Goal: Task Accomplishment & Management: Use online tool/utility

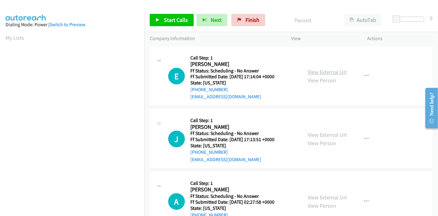
click at [324, 70] on link "View External Url" at bounding box center [327, 71] width 39 height 7
click at [322, 131] on link "View External Url" at bounding box center [327, 134] width 39 height 7
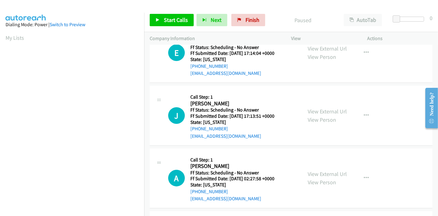
scroll to position [34, 0]
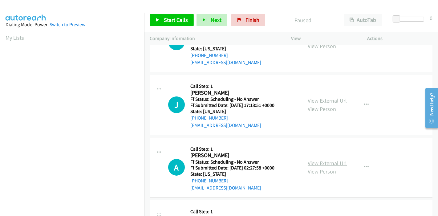
click at [325, 162] on link "View External Url" at bounding box center [327, 162] width 39 height 7
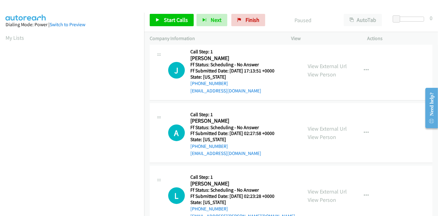
scroll to position [103, 0]
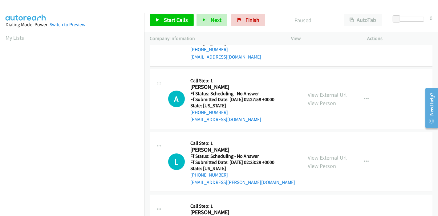
click at [320, 156] on link "View External Url" at bounding box center [327, 157] width 39 height 7
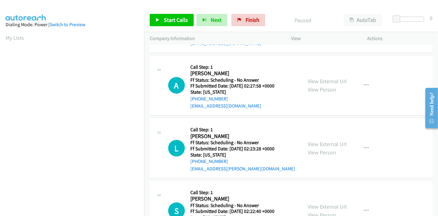
scroll to position [137, 0]
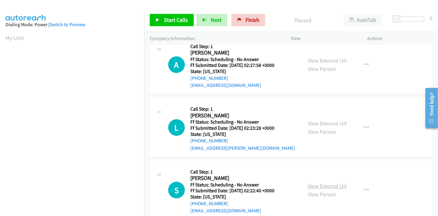
click at [315, 184] on link "View External Url" at bounding box center [327, 185] width 39 height 7
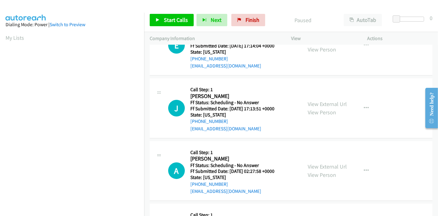
scroll to position [0, 0]
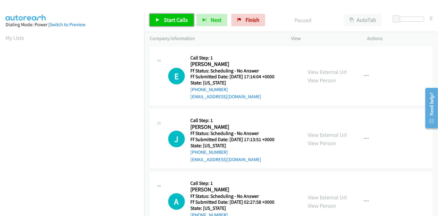
click at [171, 19] on span "Start Calls" at bounding box center [176, 19] width 24 height 7
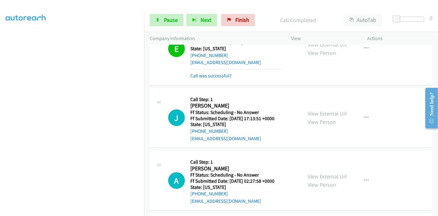
scroll to position [41, 0]
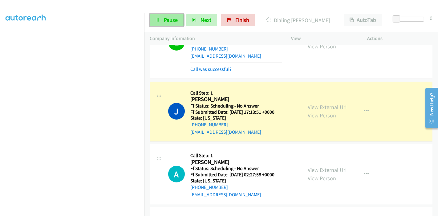
click at [167, 19] on span "Pause" at bounding box center [171, 19] width 14 height 7
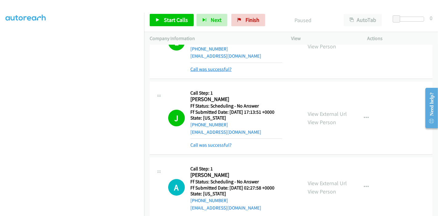
click at [217, 69] on link "Call was successful?" at bounding box center [210, 69] width 41 height 6
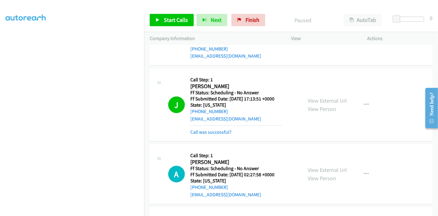
scroll to position [34, 0]
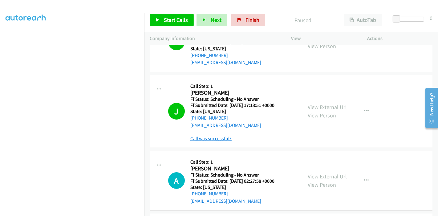
click at [214, 135] on link "Call was successful?" at bounding box center [210, 138] width 41 height 6
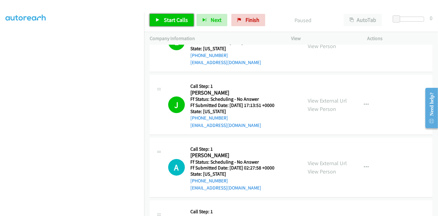
click at [172, 22] on span "Start Calls" at bounding box center [176, 19] width 24 height 7
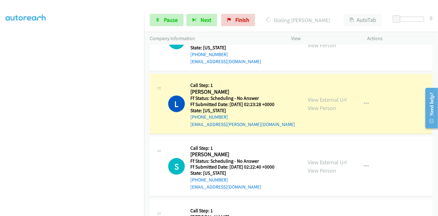
scroll to position [171, 0]
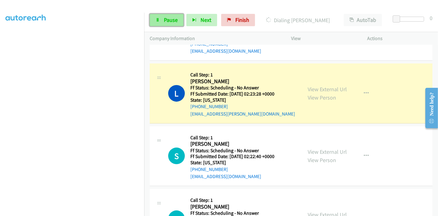
click at [168, 22] on span "Pause" at bounding box center [171, 19] width 14 height 7
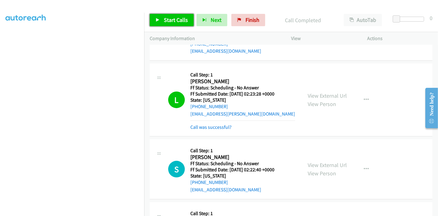
click at [164, 18] on span "Start Calls" at bounding box center [176, 19] width 24 height 7
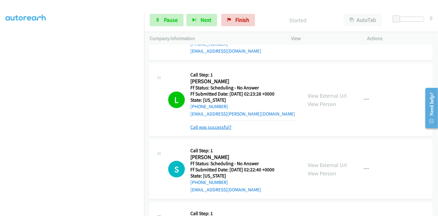
click at [213, 128] on link "Call was successful?" at bounding box center [210, 127] width 41 height 6
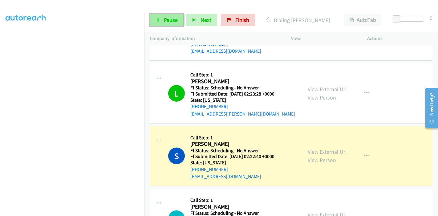
drag, startPoint x: 163, startPoint y: 20, endPoint x: 164, endPoint y: 25, distance: 4.7
click at [163, 20] on link "Pause" at bounding box center [167, 20] width 34 height 12
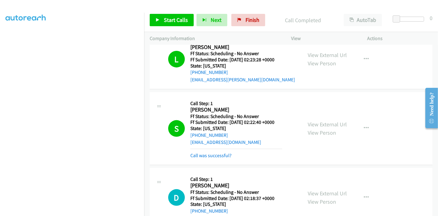
scroll to position [85, 0]
click at [226, 157] on link "Call was successful?" at bounding box center [210, 155] width 41 height 6
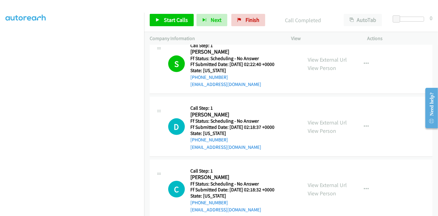
scroll to position [273, 0]
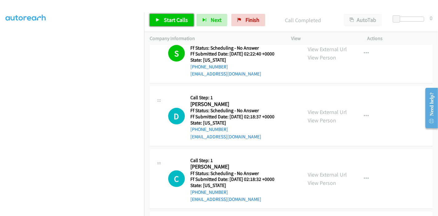
click at [160, 22] on link "Start Calls" at bounding box center [172, 20] width 44 height 12
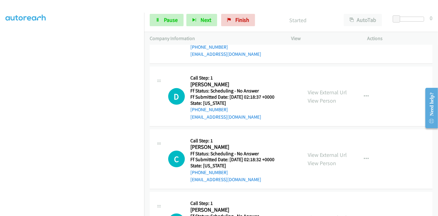
scroll to position [308, 0]
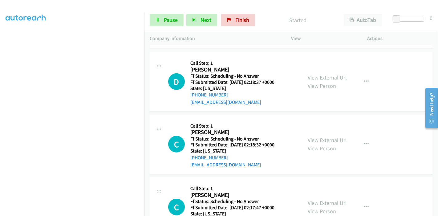
click at [337, 78] on link "View External Url" at bounding box center [327, 77] width 39 height 7
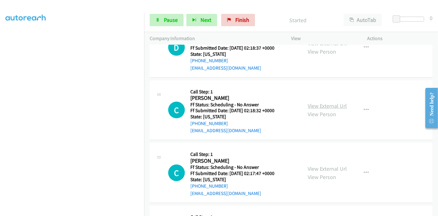
click at [311, 102] on link "View External Url" at bounding box center [327, 105] width 39 height 7
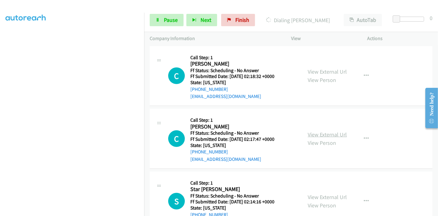
click at [310, 135] on link "View External Url" at bounding box center [327, 134] width 39 height 7
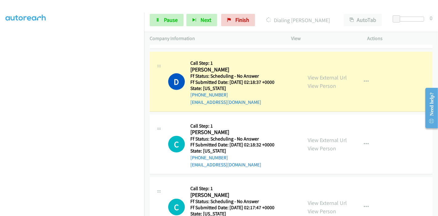
scroll to position [342, 0]
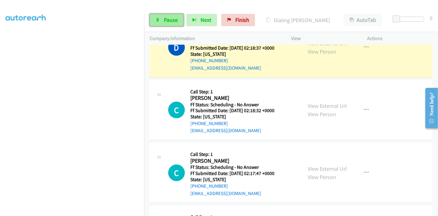
click at [169, 19] on span "Pause" at bounding box center [171, 19] width 14 height 7
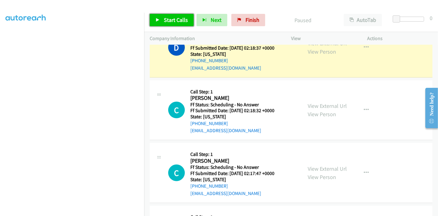
click at [159, 19] on icon at bounding box center [157, 20] width 4 height 4
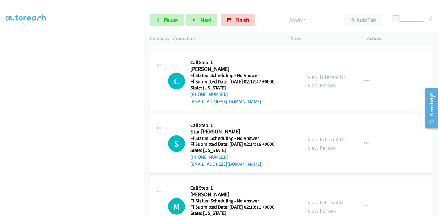
scroll to position [444, 0]
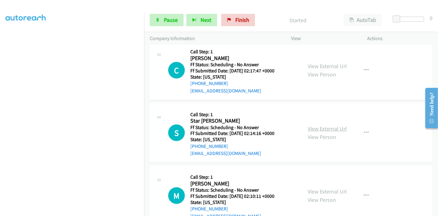
click at [309, 127] on link "View External Url" at bounding box center [327, 128] width 39 height 7
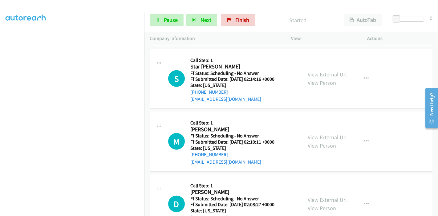
scroll to position [513, 0]
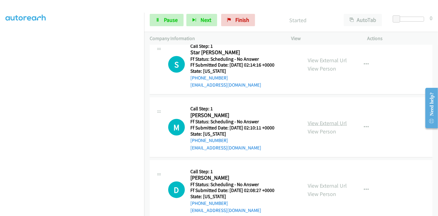
click at [314, 123] on link "View External Url" at bounding box center [327, 122] width 39 height 7
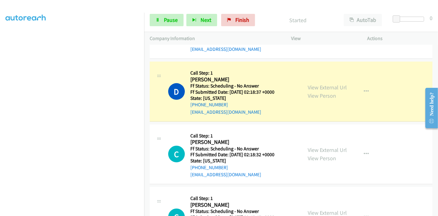
scroll to position [308, 0]
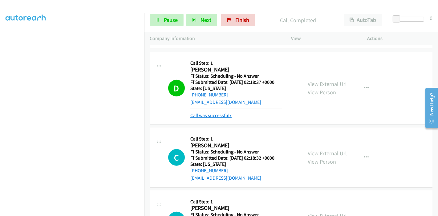
click at [214, 115] on link "Call was successful?" at bounding box center [210, 115] width 41 height 6
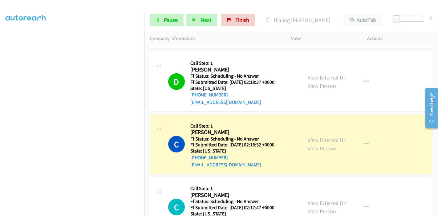
scroll to position [342, 0]
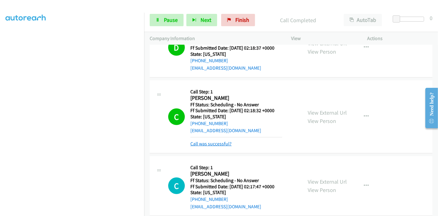
click at [220, 142] on link "Call was successful?" at bounding box center [210, 144] width 41 height 6
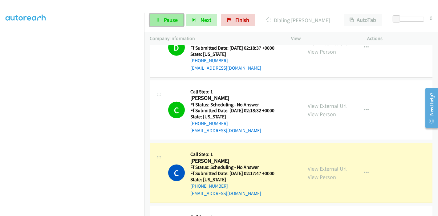
click at [175, 18] on span "Pause" at bounding box center [171, 19] width 14 height 7
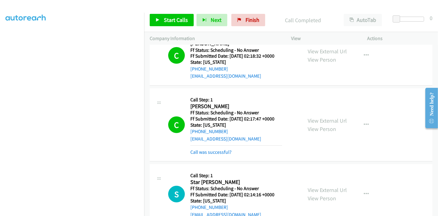
scroll to position [410, 0]
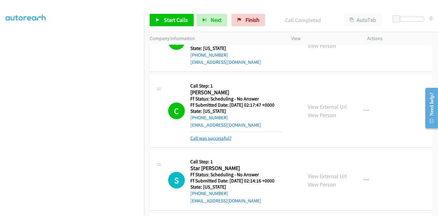
click at [222, 136] on link "Call was successful?" at bounding box center [210, 138] width 41 height 6
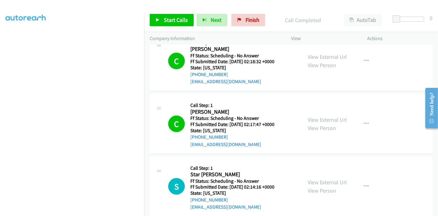
scroll to position [376, 0]
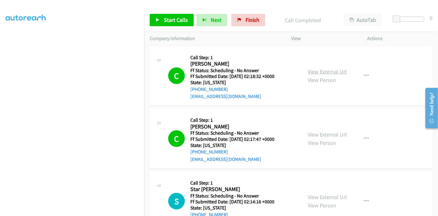
click at [336, 70] on link "View External Url" at bounding box center [327, 71] width 39 height 7
click at [171, 18] on span "Start Calls" at bounding box center [176, 19] width 24 height 7
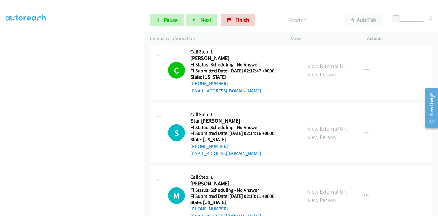
scroll to position [479, 0]
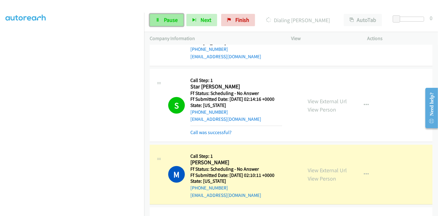
click at [167, 25] on link "Pause" at bounding box center [167, 20] width 34 height 12
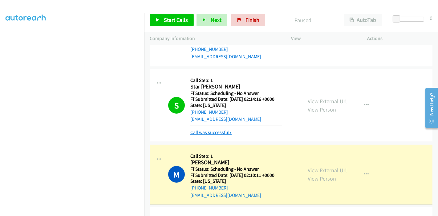
click at [214, 131] on link "Call was successful?" at bounding box center [210, 132] width 41 height 6
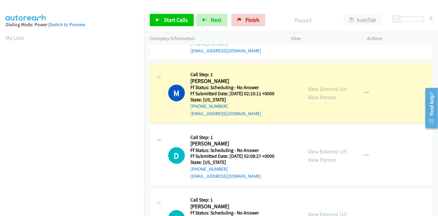
scroll to position [130, 0]
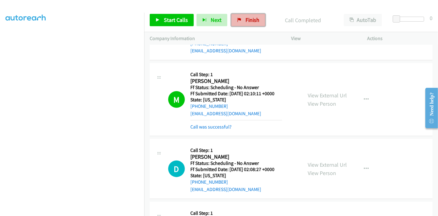
drag, startPoint x: 242, startPoint y: 21, endPoint x: 242, endPoint y: 24, distance: 3.4
click at [242, 21] on link "Finish" at bounding box center [248, 20] width 34 height 12
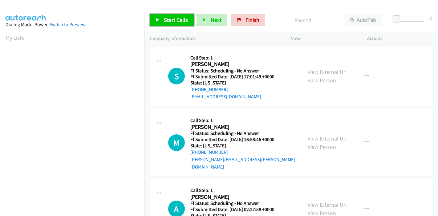
click at [163, 21] on link "Start Calls" at bounding box center [172, 20] width 44 height 12
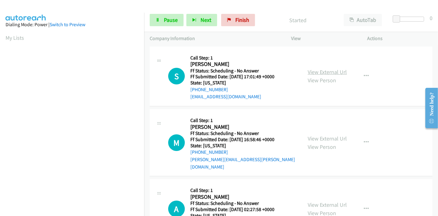
click at [314, 71] on link "View External Url" at bounding box center [327, 71] width 39 height 7
click at [308, 135] on link "View External Url" at bounding box center [327, 138] width 39 height 7
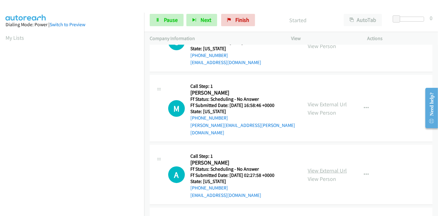
click at [316, 167] on link "View External Url" at bounding box center [327, 170] width 39 height 7
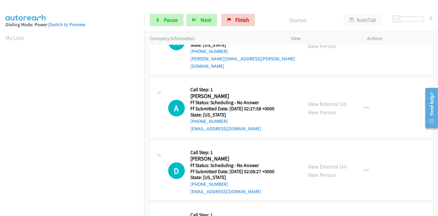
scroll to position [103, 0]
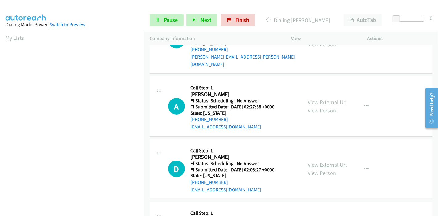
click at [309, 161] on link "View External Url" at bounding box center [327, 164] width 39 height 7
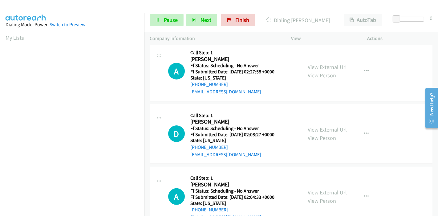
scroll to position [171, 0]
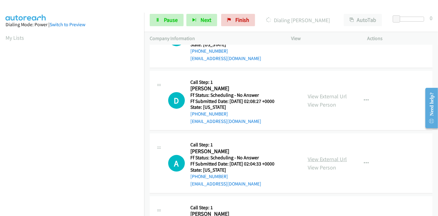
click at [311, 155] on link "View External Url" at bounding box center [327, 158] width 39 height 7
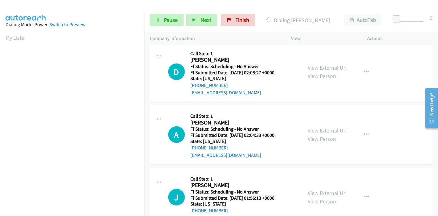
scroll to position [239, 0]
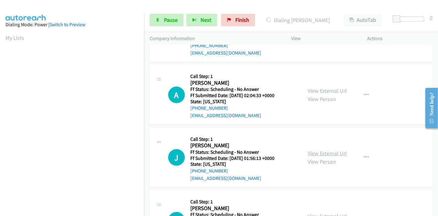
click at [315, 150] on link "View External Url" at bounding box center [327, 153] width 39 height 7
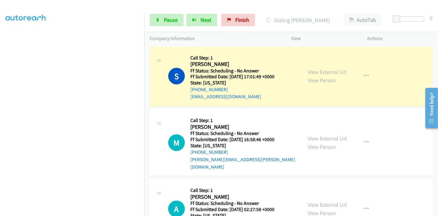
scroll to position [130, 0]
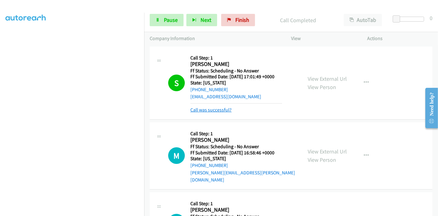
click at [202, 111] on link "Call was successful?" at bounding box center [210, 110] width 41 height 6
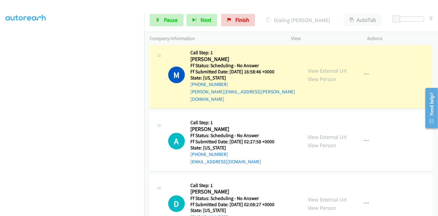
scroll to position [68, 0]
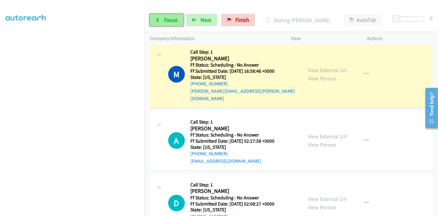
click at [166, 17] on span "Pause" at bounding box center [171, 19] width 14 height 7
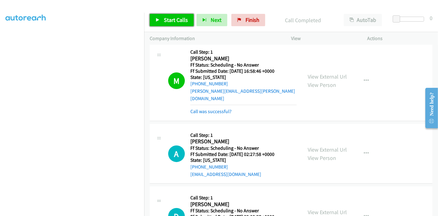
click at [170, 17] on span "Start Calls" at bounding box center [176, 19] width 24 height 7
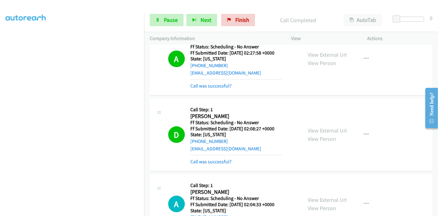
scroll to position [205, 0]
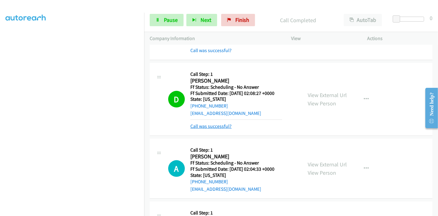
click at [212, 123] on link "Call was successful?" at bounding box center [210, 126] width 41 height 6
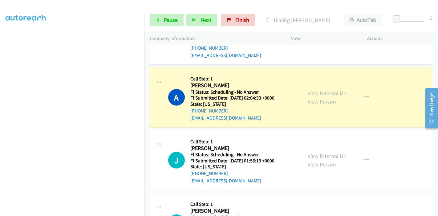
scroll to position [273, 0]
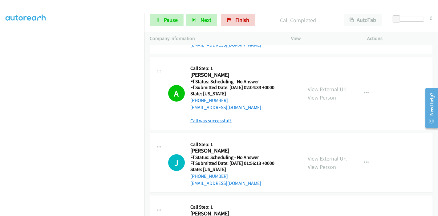
click at [212, 118] on link "Call was successful?" at bounding box center [210, 121] width 41 height 6
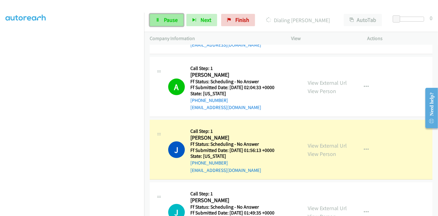
click at [165, 26] on link "Pause" at bounding box center [167, 20] width 34 height 12
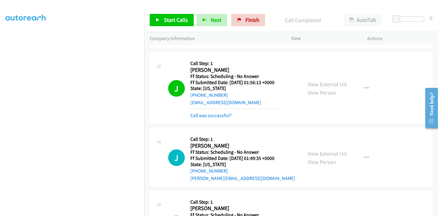
scroll to position [342, 0]
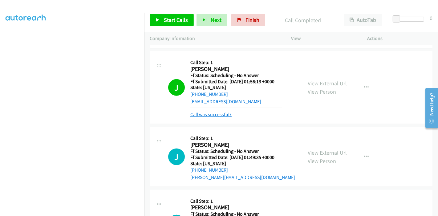
click at [224, 111] on link "Call was successful?" at bounding box center [210, 114] width 41 height 6
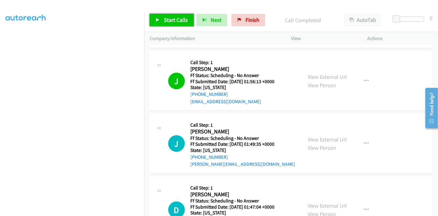
click at [173, 18] on span "Start Calls" at bounding box center [176, 19] width 24 height 7
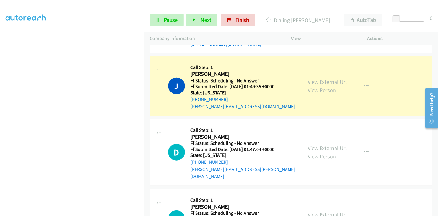
scroll to position [410, 0]
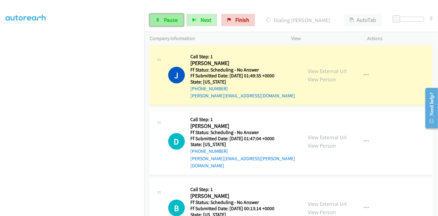
click at [170, 21] on span "Pause" at bounding box center [171, 19] width 14 height 7
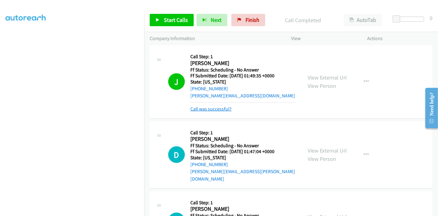
click at [216, 106] on link "Call was successful?" at bounding box center [210, 109] width 41 height 6
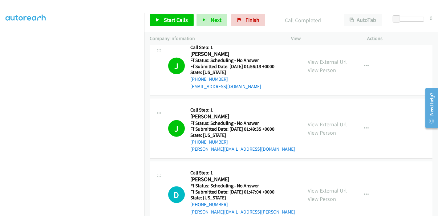
scroll to position [342, 0]
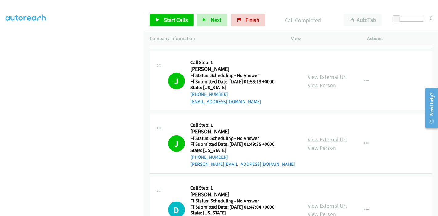
click at [327, 136] on link "View External Url" at bounding box center [327, 139] width 39 height 7
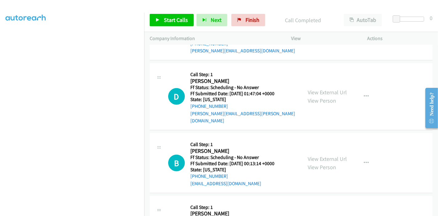
scroll to position [444, 0]
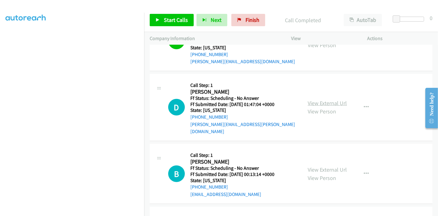
click at [320, 99] on link "View External Url" at bounding box center [327, 102] width 39 height 7
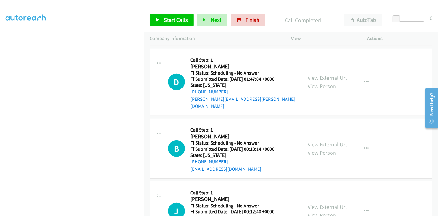
scroll to position [479, 0]
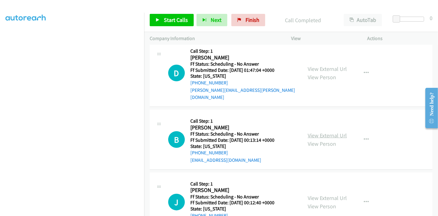
click at [340, 132] on link "View External Url" at bounding box center [327, 135] width 39 height 7
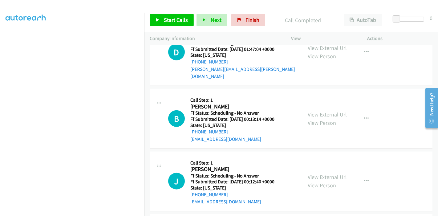
scroll to position [547, 0]
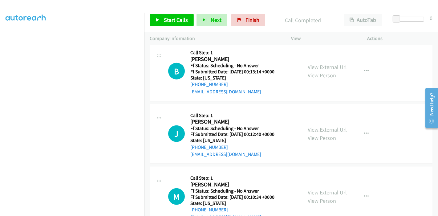
click at [323, 126] on link "View External Url" at bounding box center [327, 129] width 39 height 7
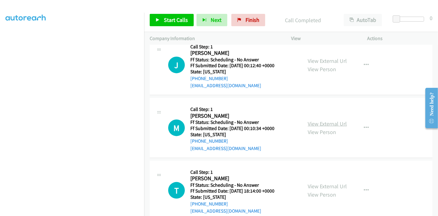
click at [318, 120] on link "View External Url" at bounding box center [327, 123] width 39 height 7
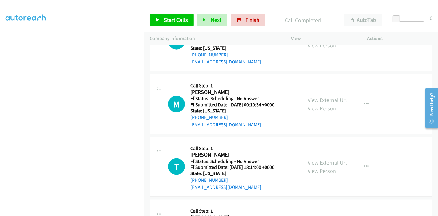
scroll to position [650, 0]
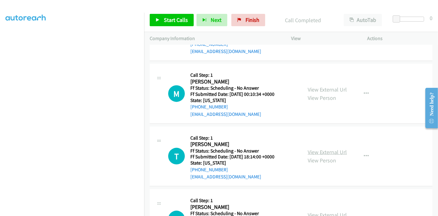
click at [324, 148] on link "View External Url" at bounding box center [327, 151] width 39 height 7
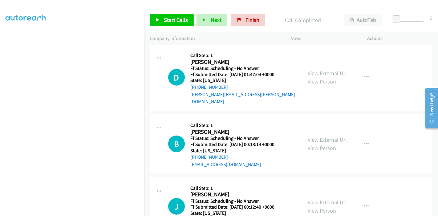
scroll to position [479, 0]
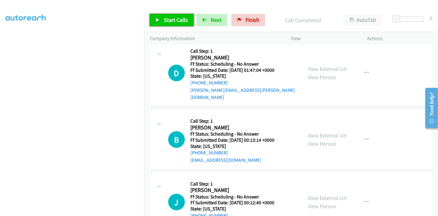
click at [155, 23] on link "Start Calls" at bounding box center [172, 20] width 44 height 12
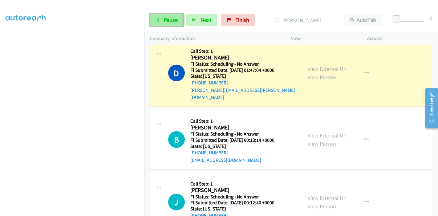
click at [164, 17] on span "Pause" at bounding box center [171, 19] width 14 height 7
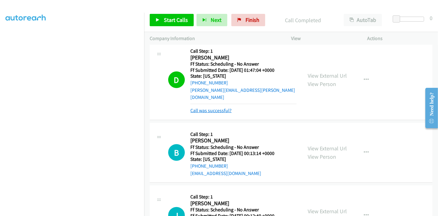
click at [208, 107] on link "Call was successful?" at bounding box center [210, 110] width 41 height 6
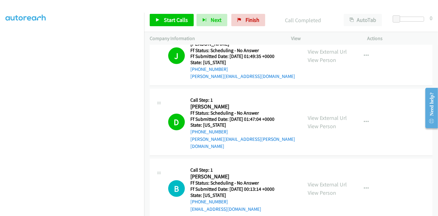
scroll to position [444, 0]
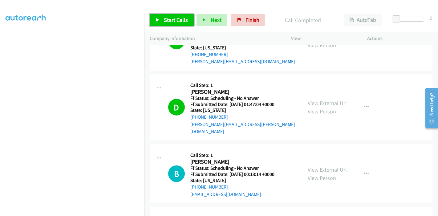
click at [157, 23] on link "Start Calls" at bounding box center [172, 20] width 44 height 12
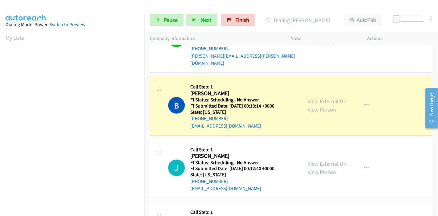
scroll to position [130, 0]
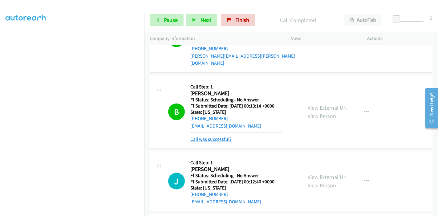
click at [216, 136] on link "Call was successful?" at bounding box center [210, 139] width 41 height 6
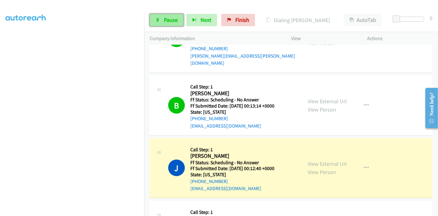
click at [164, 18] on span "Pause" at bounding box center [171, 19] width 14 height 7
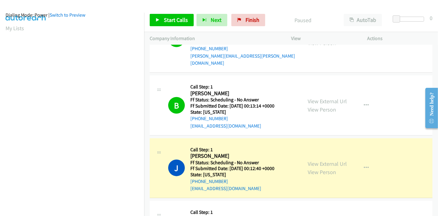
scroll to position [0, 0]
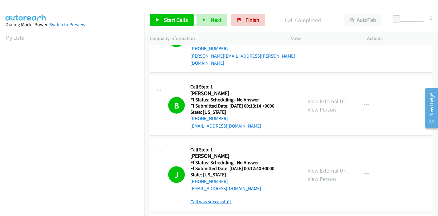
click at [205, 199] on link "Call was successful?" at bounding box center [210, 202] width 41 height 6
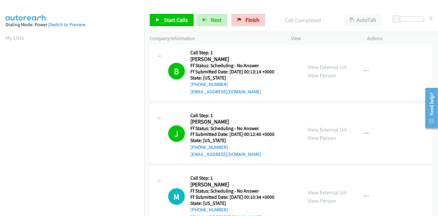
scroll to position [581, 0]
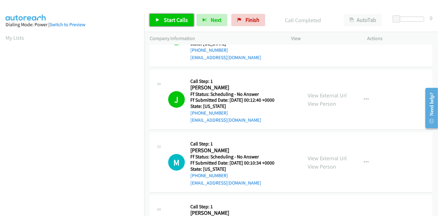
click at [171, 26] on link "Start Calls" at bounding box center [172, 20] width 44 height 12
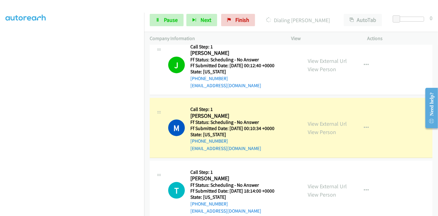
scroll to position [130, 0]
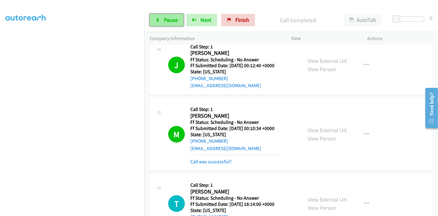
click at [164, 14] on link "Pause" at bounding box center [167, 20] width 34 height 12
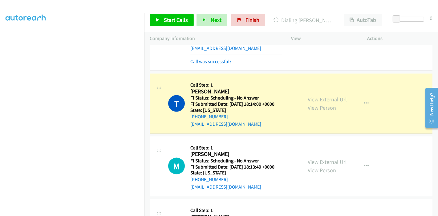
scroll to position [718, 0]
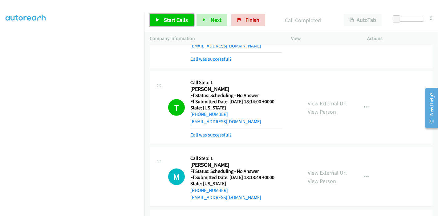
click at [171, 19] on span "Start Calls" at bounding box center [176, 19] width 24 height 7
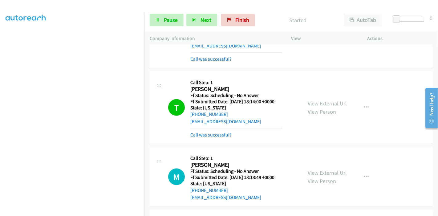
click at [312, 169] on link "View External Url" at bounding box center [327, 172] width 39 height 7
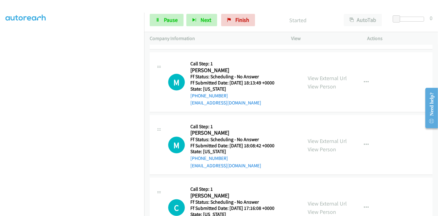
scroll to position [821, 0]
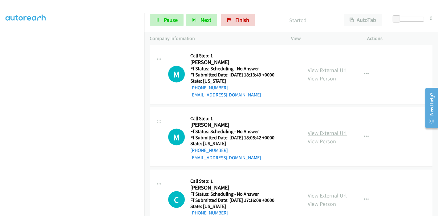
click at [328, 129] on link "View External Url" at bounding box center [327, 132] width 39 height 7
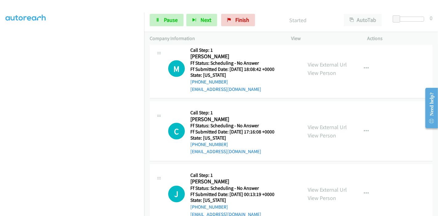
scroll to position [889, 0]
click at [308, 123] on link "View External Url" at bounding box center [327, 126] width 39 height 7
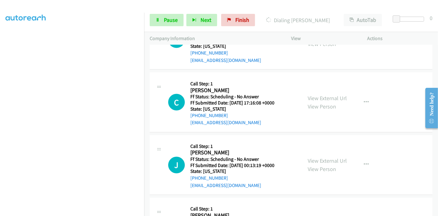
scroll to position [958, 0]
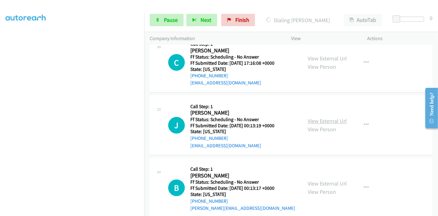
click at [316, 118] on link "View External Url" at bounding box center [327, 121] width 39 height 7
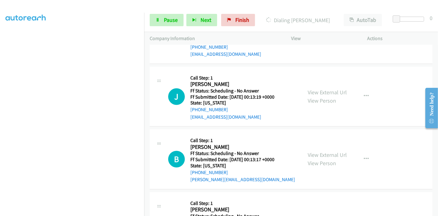
scroll to position [1026, 0]
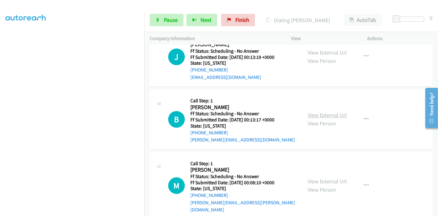
click at [310, 112] on link "View External Url" at bounding box center [327, 115] width 39 height 7
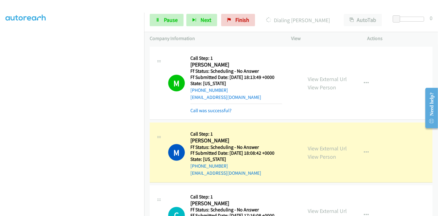
scroll to position [834, 0]
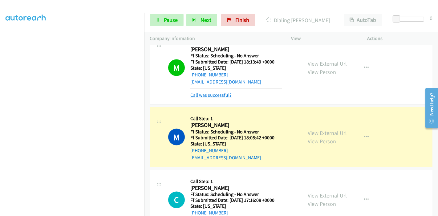
click at [224, 92] on link "Call was successful?" at bounding box center [210, 95] width 41 height 6
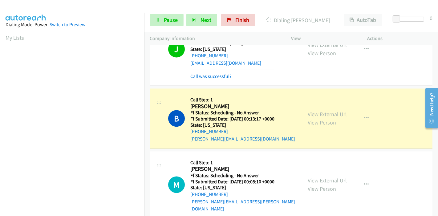
scroll to position [1032, 0]
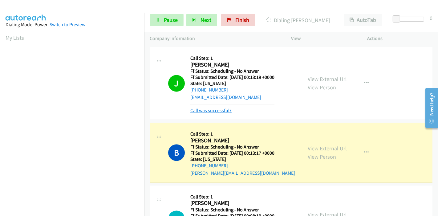
click at [216, 107] on link "Call was successful?" at bounding box center [210, 110] width 41 height 6
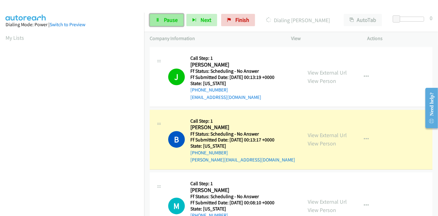
click at [166, 18] on span "Pause" at bounding box center [171, 19] width 14 height 7
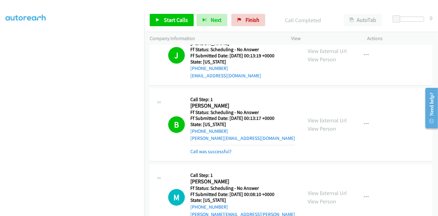
scroll to position [1101, 0]
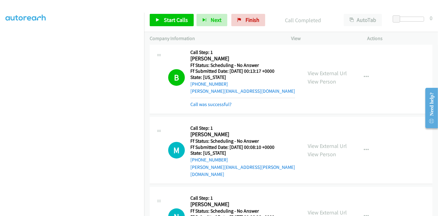
click at [216, 91] on div "B Callback Scheduled Call Step: 1 Brandon Stokes America/Chicago Ff Status: Sch…" at bounding box center [291, 77] width 283 height 73
click at [216, 101] on link "Call was successful?" at bounding box center [210, 104] width 41 height 6
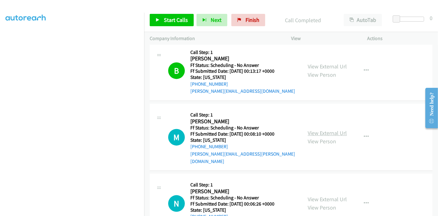
click at [327, 129] on link "View External Url" at bounding box center [327, 132] width 39 height 7
click at [176, 22] on span "Start Calls" at bounding box center [176, 19] width 24 height 7
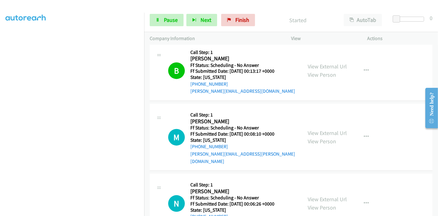
scroll to position [1169, 0]
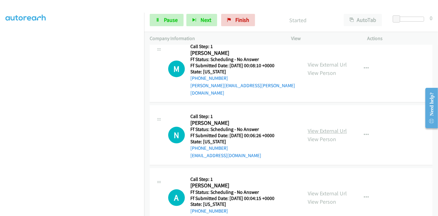
click at [321, 127] on link "View External Url" at bounding box center [327, 130] width 39 height 7
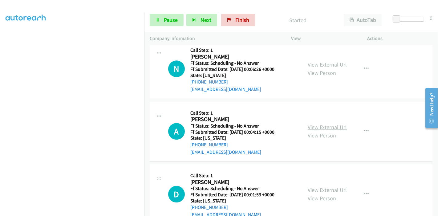
scroll to position [1238, 0]
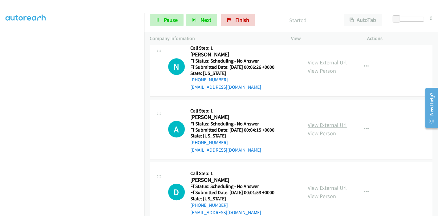
click at [323, 121] on link "View External Url" at bounding box center [327, 124] width 39 height 7
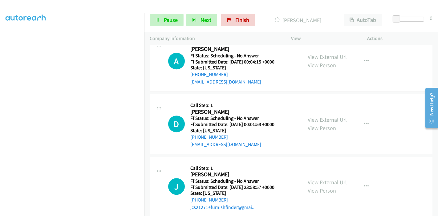
scroll to position [1306, 0]
click at [315, 116] on link "View External Url" at bounding box center [327, 119] width 39 height 7
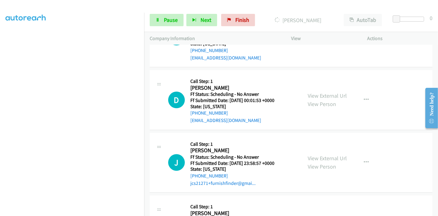
scroll to position [1340, 0]
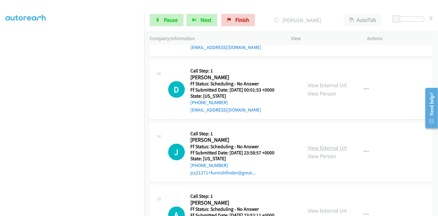
click at [313, 144] on link "View External Url" at bounding box center [327, 147] width 39 height 7
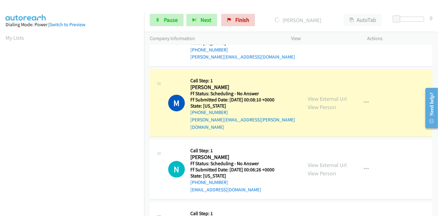
scroll to position [130, 0]
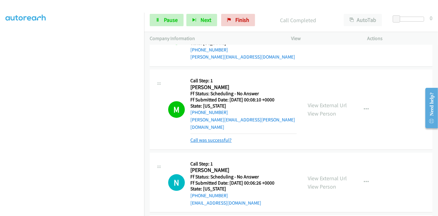
click at [212, 137] on link "Call was successful?" at bounding box center [210, 140] width 41 height 6
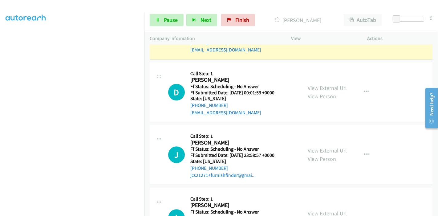
scroll to position [1353, 0]
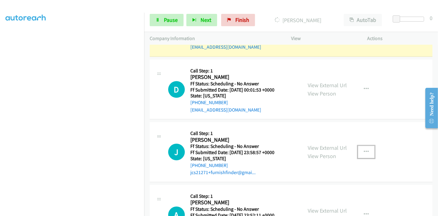
click at [364, 149] on icon "button" at bounding box center [366, 151] width 5 height 5
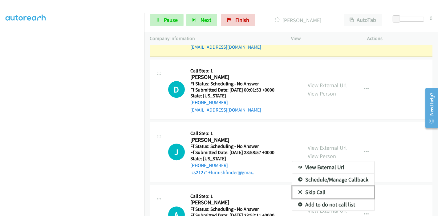
click at [327, 186] on link "Skip Call" at bounding box center [333, 192] width 82 height 12
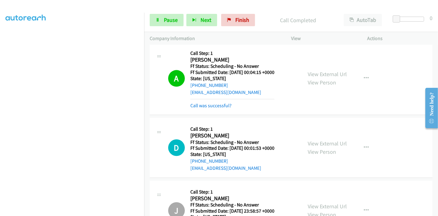
scroll to position [1298, 0]
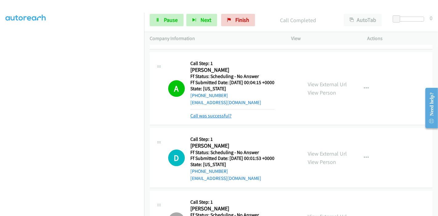
click at [208, 113] on link "Call was successful?" at bounding box center [210, 116] width 41 height 6
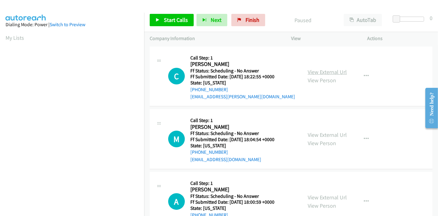
click at [326, 74] on link "View External Url" at bounding box center [327, 71] width 39 height 7
click at [325, 136] on link "View External Url" at bounding box center [327, 134] width 39 height 7
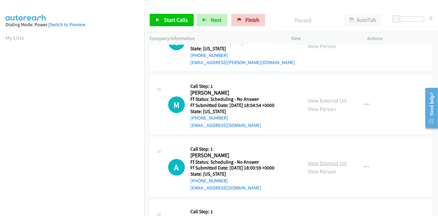
click at [325, 164] on link "View External Url" at bounding box center [327, 162] width 39 height 7
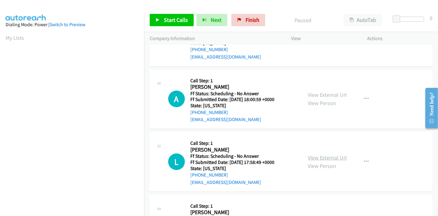
click at [320, 155] on link "View External Url" at bounding box center [327, 157] width 39 height 7
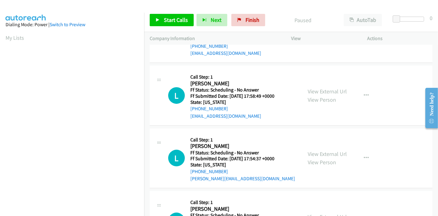
scroll to position [171, 0]
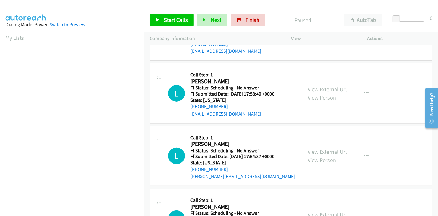
click at [311, 151] on link "View External Url" at bounding box center [327, 151] width 39 height 7
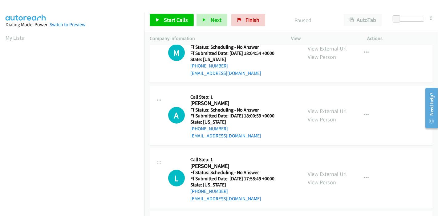
scroll to position [0, 0]
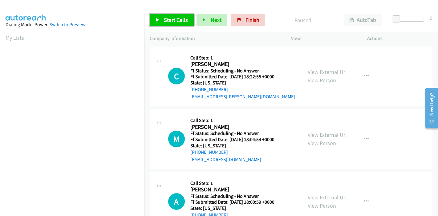
click at [166, 23] on span "Start Calls" at bounding box center [176, 19] width 24 height 7
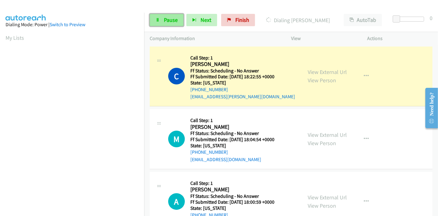
click at [164, 17] on span "Pause" at bounding box center [171, 19] width 14 height 7
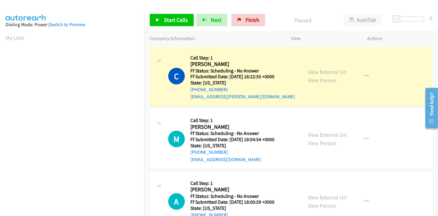
scroll to position [130, 0]
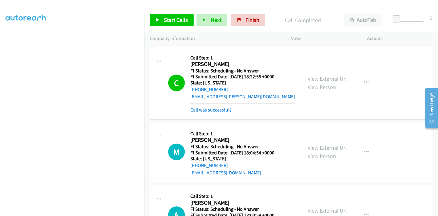
click at [211, 110] on link "Call was successful?" at bounding box center [210, 110] width 41 height 6
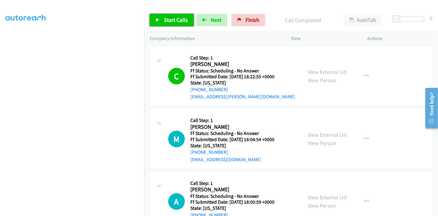
click at [164, 19] on span "Start Calls" at bounding box center [176, 19] width 24 height 7
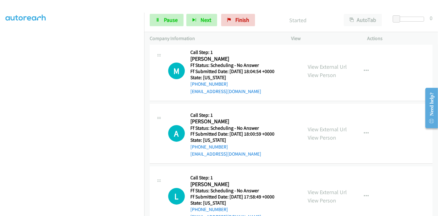
scroll to position [68, 0]
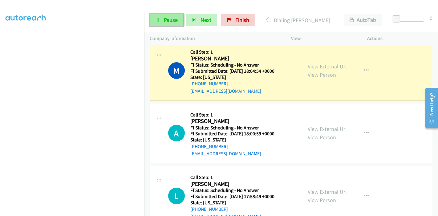
click at [167, 18] on span "Pause" at bounding box center [171, 19] width 14 height 7
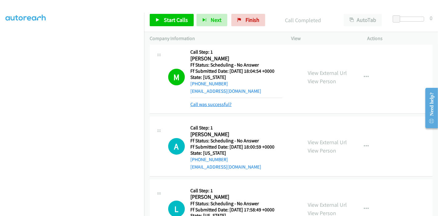
click at [202, 106] on link "Call was successful?" at bounding box center [210, 104] width 41 height 6
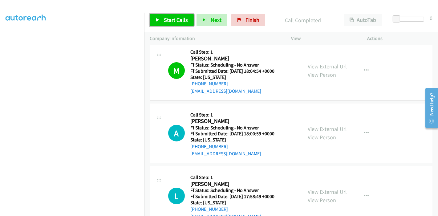
click at [171, 20] on span "Start Calls" at bounding box center [176, 19] width 24 height 7
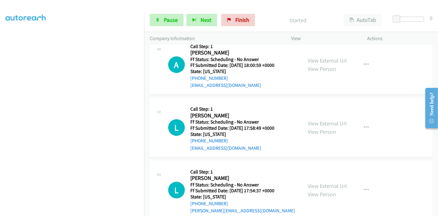
scroll to position [103, 0]
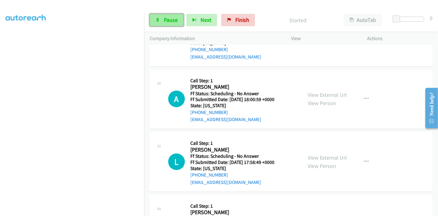
drag, startPoint x: 171, startPoint y: 22, endPoint x: 165, endPoint y: 25, distance: 6.3
click at [171, 22] on span "Pause" at bounding box center [171, 19] width 14 height 7
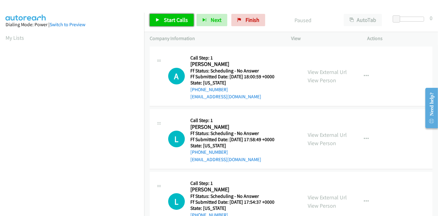
click at [161, 21] on link "Start Calls" at bounding box center [172, 20] width 44 height 12
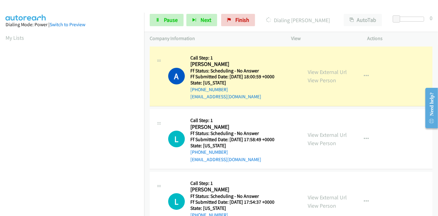
scroll to position [130, 0]
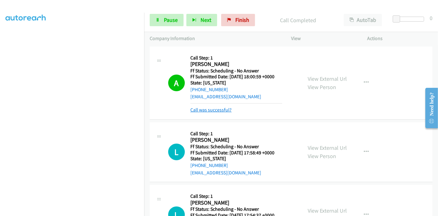
click at [208, 109] on link "Call was successful?" at bounding box center [210, 110] width 41 height 6
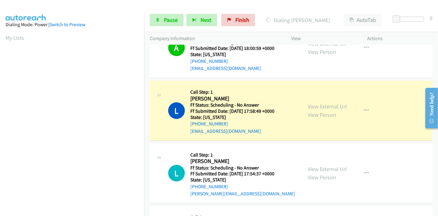
scroll to position [68, 0]
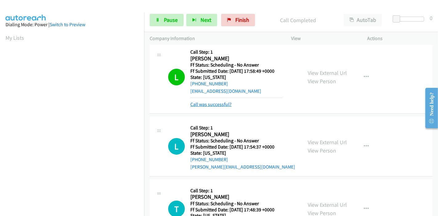
click at [207, 102] on link "Call was successful?" at bounding box center [210, 104] width 41 height 6
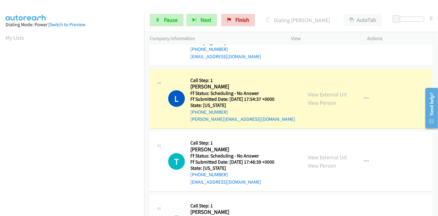
scroll to position [137, 0]
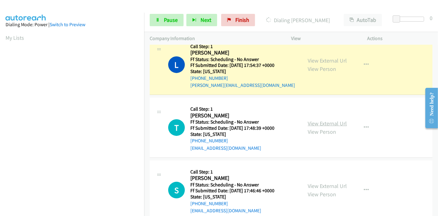
click at [325, 122] on link "View External Url" at bounding box center [327, 123] width 39 height 7
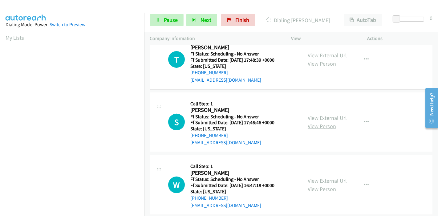
scroll to position [205, 0]
click at [324, 117] on link "View External Url" at bounding box center [327, 117] width 39 height 7
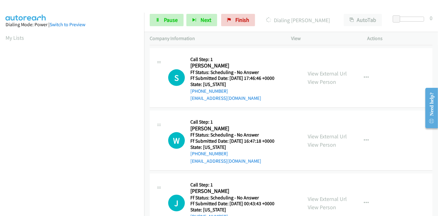
scroll to position [273, 0]
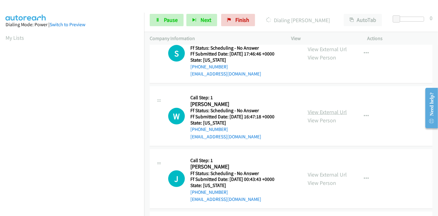
click at [315, 111] on link "View External Url" at bounding box center [327, 111] width 39 height 7
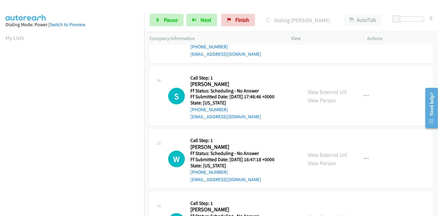
scroll to position [308, 0]
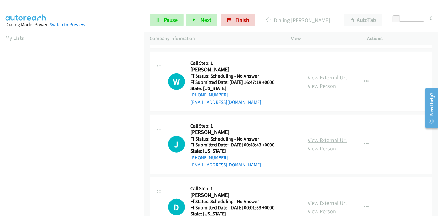
click at [316, 140] on link "View External Url" at bounding box center [327, 139] width 39 height 7
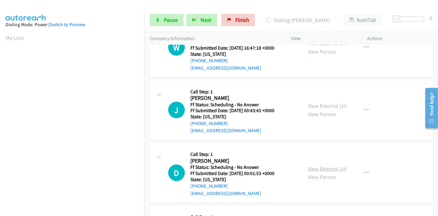
click at [324, 167] on link "View External Url" at bounding box center [327, 168] width 39 height 7
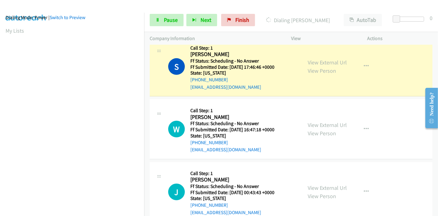
scroll to position [130, 0]
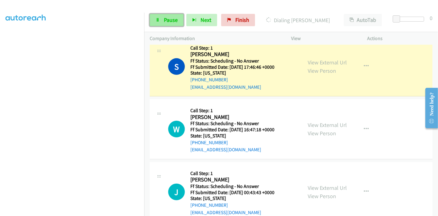
click at [160, 21] on link "Pause" at bounding box center [167, 20] width 34 height 12
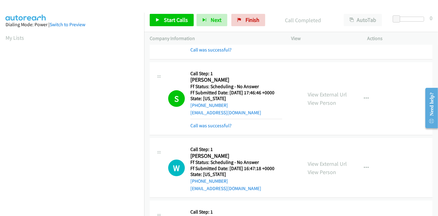
scroll to position [218, 0]
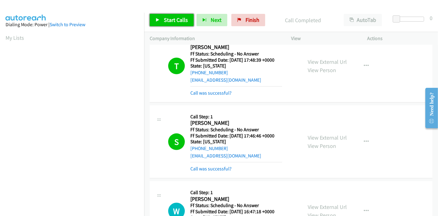
drag, startPoint x: 182, startPoint y: 18, endPoint x: 184, endPoint y: 35, distance: 17.7
click at [182, 17] on span "Start Calls" at bounding box center [176, 19] width 24 height 7
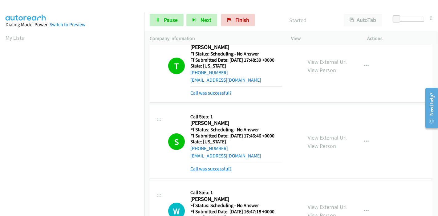
click at [219, 168] on link "Call was successful?" at bounding box center [210, 169] width 41 height 6
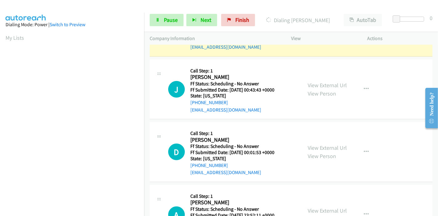
scroll to position [321, 0]
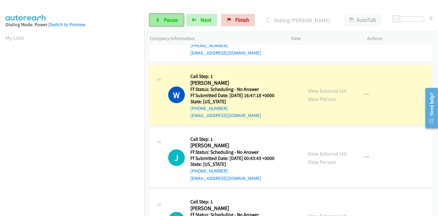
click at [156, 16] on link "Pause" at bounding box center [167, 20] width 34 height 12
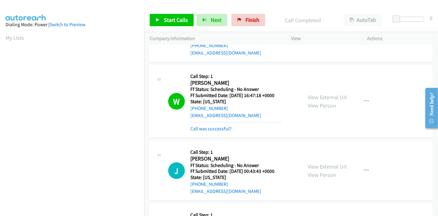
scroll to position [130, 0]
click at [208, 127] on link "Call was successful?" at bounding box center [210, 129] width 41 height 6
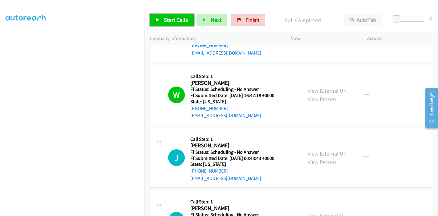
click at [170, 19] on span "Start Calls" at bounding box center [176, 19] width 24 height 7
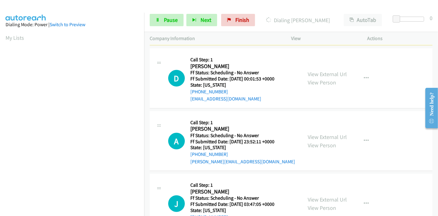
scroll to position [423, 0]
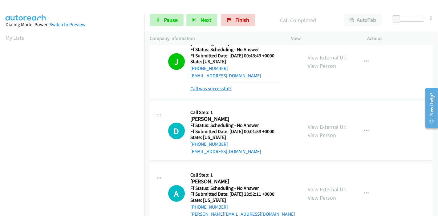
click at [206, 86] on link "Call was successful?" at bounding box center [210, 89] width 41 height 6
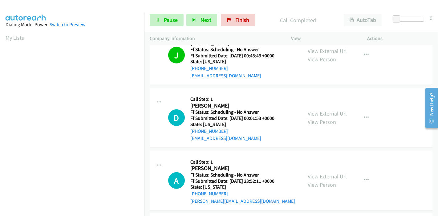
scroll to position [457, 0]
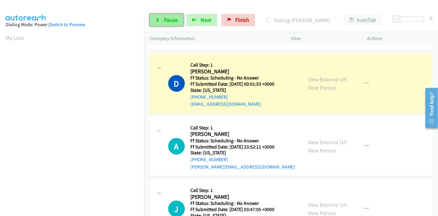
click at [160, 20] on link "Pause" at bounding box center [167, 20] width 34 height 12
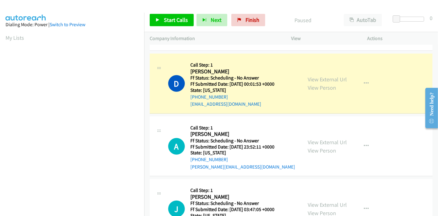
scroll to position [130, 0]
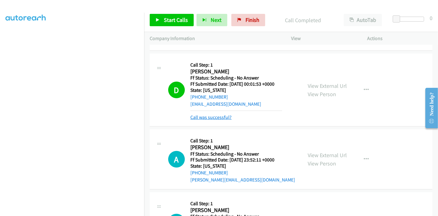
click at [202, 115] on link "Call was successful?" at bounding box center [210, 117] width 41 height 6
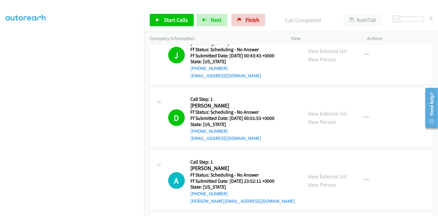
scroll to position [526, 0]
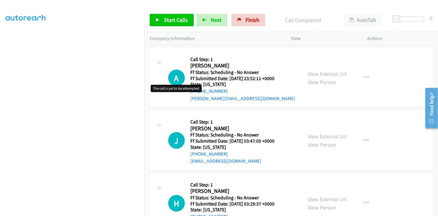
click at [174, 75] on h1 "A" at bounding box center [176, 78] width 17 height 17
click at [170, 21] on span "Start Calls" at bounding box center [176, 19] width 24 height 7
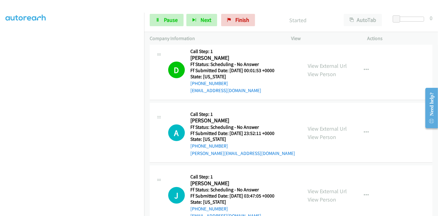
scroll to position [492, 0]
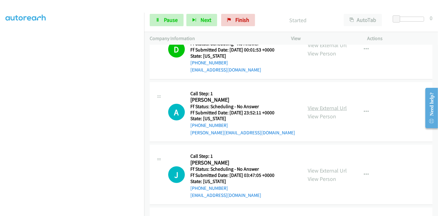
click at [321, 105] on link "View External Url" at bounding box center [327, 107] width 39 height 7
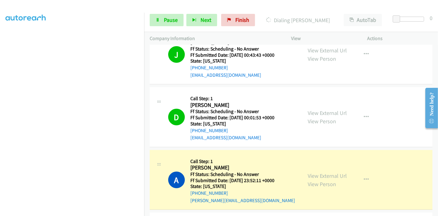
scroll to position [423, 0]
click at [331, 113] on link "View External Url" at bounding box center [327, 113] width 39 height 7
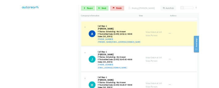
scroll to position [526, 0]
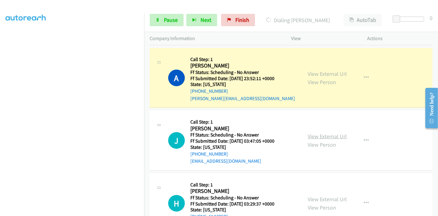
click at [327, 135] on link "View External Url" at bounding box center [327, 136] width 39 height 7
click at [158, 17] on link "Pause" at bounding box center [167, 20] width 34 height 12
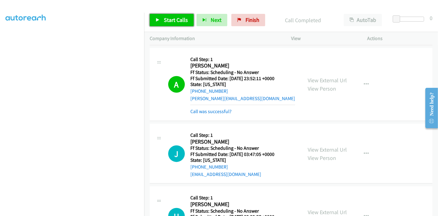
click at [168, 17] on span "Start Calls" at bounding box center [176, 19] width 24 height 7
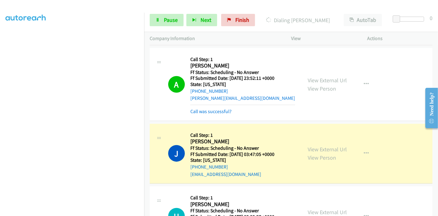
click at [294, 46] on td "A Callback Scheduled Call Step: 1 Alecia Hull America/Denver Ff Status: Schedul…" at bounding box center [291, 84] width 294 height 76
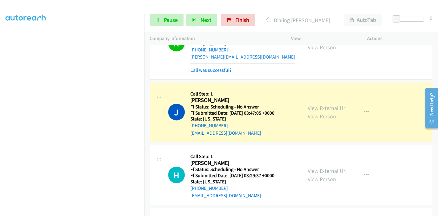
scroll to position [612, 0]
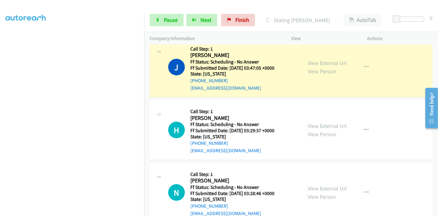
click at [321, 119] on div "View External Url View Person View External Url Email Schedule/Manage Callback …" at bounding box center [343, 130] width 82 height 49
click at [316, 123] on link "View External Url" at bounding box center [327, 125] width 39 height 7
click at [293, 0] on div "Start Calls Pause Next Finish Dialing Julie Chinnock AutoTab AutoTab 0 Company …" at bounding box center [219, 0] width 438 height 0
click at [302, 126] on div "View External Url View Person View External Url Email Schedule/Manage Callback …" at bounding box center [343, 130] width 82 height 49
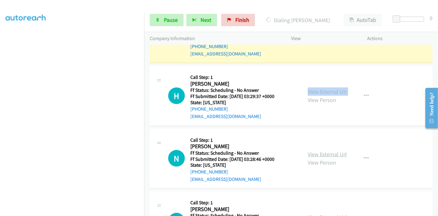
click at [309, 151] on link "View External Url" at bounding box center [327, 154] width 39 height 7
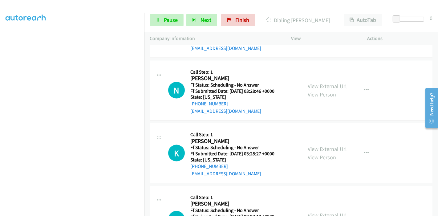
scroll to position [714, 0]
click at [312, 147] on link "View External Url" at bounding box center [327, 148] width 39 height 7
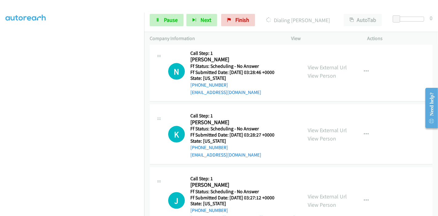
scroll to position [749, 0]
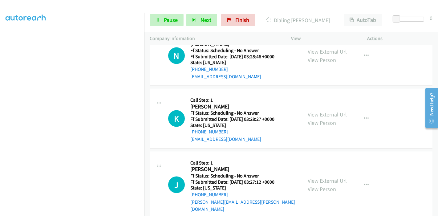
click at [320, 177] on link "View External Url" at bounding box center [327, 180] width 39 height 7
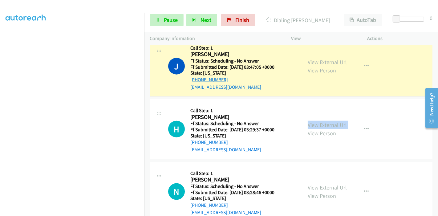
scroll to position [612, 0]
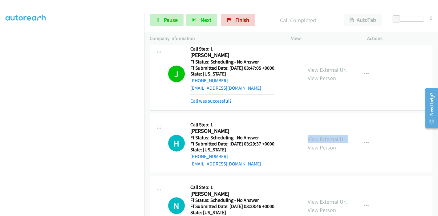
click at [219, 101] on link "Call was successful?" at bounding box center [210, 101] width 41 height 6
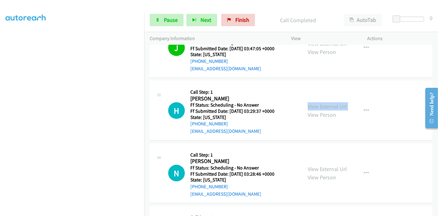
scroll to position [646, 0]
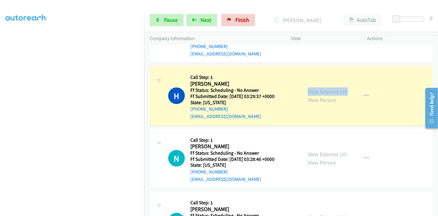
click at [219, 106] on link "+1 469-401-3232" at bounding box center [209, 109] width 38 height 6
click at [162, 20] on link "Pause" at bounding box center [167, 20] width 34 height 12
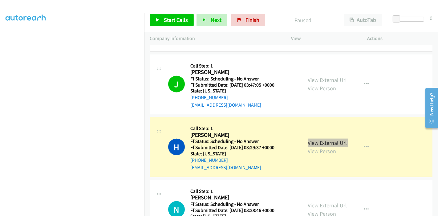
scroll to position [595, 0]
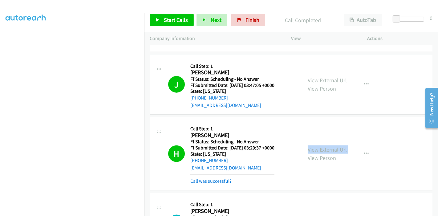
click at [205, 179] on link "Call was successful?" at bounding box center [210, 181] width 41 height 6
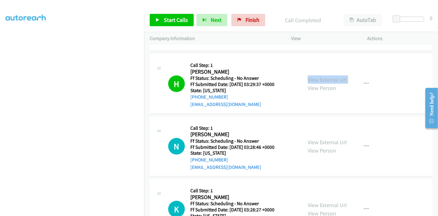
scroll to position [663, 0]
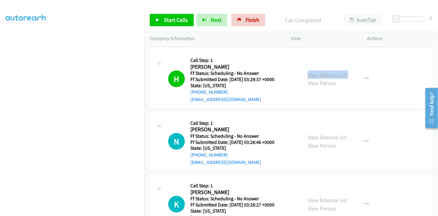
click at [337, 74] on link "View External Url" at bounding box center [327, 74] width 39 height 7
click at [175, 22] on span "Start Calls" at bounding box center [176, 19] width 24 height 7
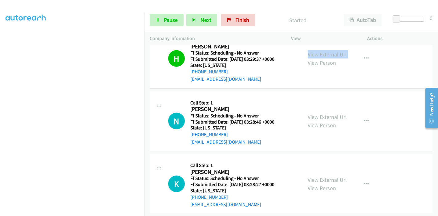
scroll to position [697, 0]
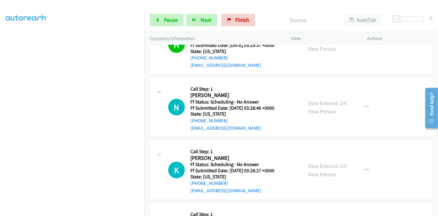
click at [224, 71] on div "H Callback Scheduled Call Step: 1 Hope Bennett America/Chicago Ff Status: Sched…" at bounding box center [291, 45] width 283 height 60
click at [224, 70] on div "H Callback Scheduled Call Step: 1 Hope Bennett America/Chicago Ff Status: Sched…" at bounding box center [291, 45] width 283 height 60
click at [224, 12] on div "Start Calls Pause Next Finish Started AutoTab AutoTab 0" at bounding box center [291, 20] width 294 height 24
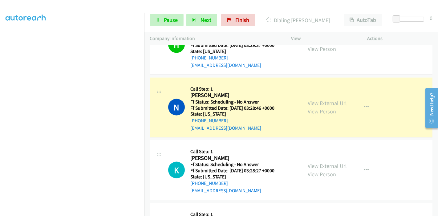
click at [225, 135] on div "N Callback Scheduled Call Step: 1 Natasha Turcan America/Los_Angeles Ff Status:…" at bounding box center [291, 108] width 283 height 60
click at [225, 133] on div "N Callback Scheduled Call Step: 1 Natasha Turcan America/Los_Angeles Ff Status:…" at bounding box center [291, 108] width 283 height 60
drag, startPoint x: 225, startPoint y: 133, endPoint x: 203, endPoint y: 153, distance: 29.7
click at [400, 60] on div "H Callback Scheduled Call Step: 1 Hope Bennett America/Chicago Ff Status: Sched…" at bounding box center [291, 45] width 283 height 60
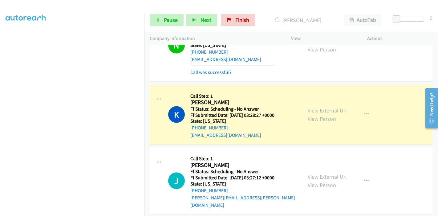
scroll to position [772, 0]
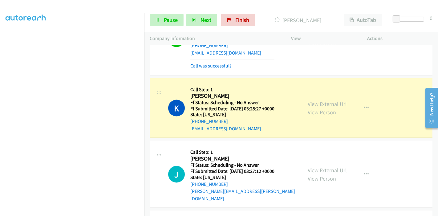
drag, startPoint x: 250, startPoint y: 44, endPoint x: 242, endPoint y: 66, distance: 22.9
click at [242, 0] on div "Start Calls Pause Next Finish Dialing Kent Dodson AutoTab AutoTab 0 Company Inf…" at bounding box center [219, 0] width 438 height 0
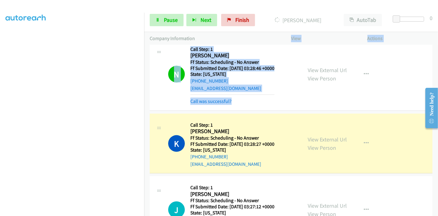
scroll to position [726, 0]
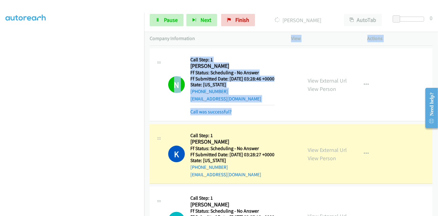
click at [288, 102] on div "N Callback Scheduled Call Step: 1 Natasha Turcan America/Los_Angeles Ff Status:…" at bounding box center [232, 85] width 128 height 62
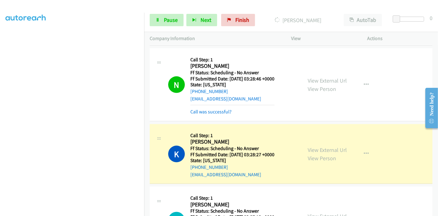
click at [211, 116] on div "N Callback Scheduled Call Step: 1 Natasha Turcan America/Los_Angeles Ff Status:…" at bounding box center [291, 84] width 283 height 73
click at [204, 112] on link "Call was successful?" at bounding box center [210, 112] width 41 height 6
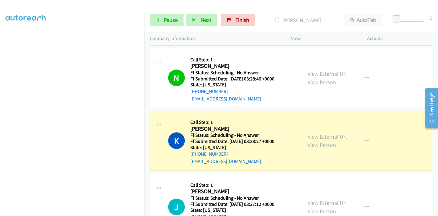
drag, startPoint x: 163, startPoint y: 155, endPoint x: 195, endPoint y: 148, distance: 32.8
click at [168, 152] on div "K Callback Scheduled Call Step: 1 Kent Dodson America/Chicago Ff Status: Schedu…" at bounding box center [226, 140] width 152 height 49
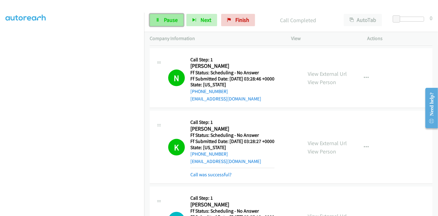
click at [163, 22] on link "Pause" at bounding box center [167, 20] width 34 height 12
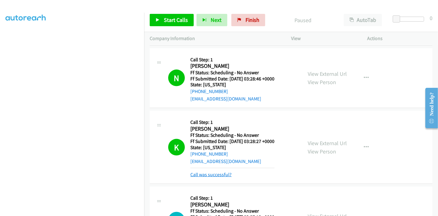
click at [202, 171] on link "Call was successful?" at bounding box center [210, 174] width 41 height 6
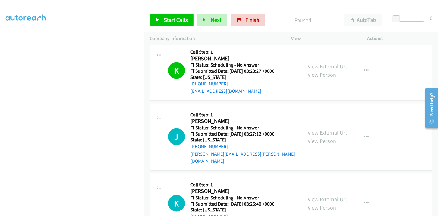
scroll to position [795, 0]
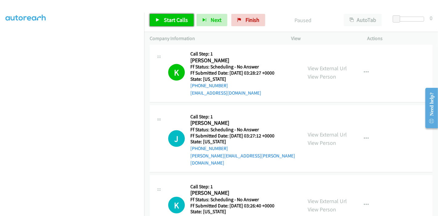
click at [162, 19] on link "Start Calls" at bounding box center [172, 20] width 44 height 12
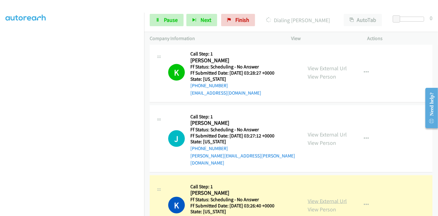
click at [309, 197] on link "View External Url" at bounding box center [327, 200] width 39 height 7
click at [171, 20] on span "Pause" at bounding box center [171, 19] width 14 height 7
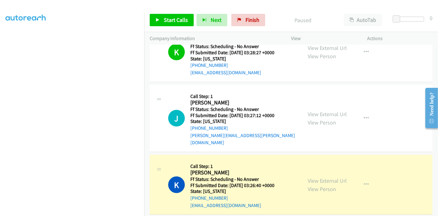
scroll to position [829, 0]
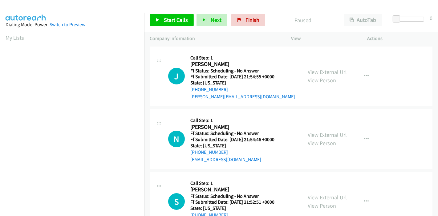
click at [221, 108] on td "N Callback Scheduled Call Step: 1 [PERSON_NAME] America/New_York Ff Status: Sch…" at bounding box center [291, 139] width 294 height 63
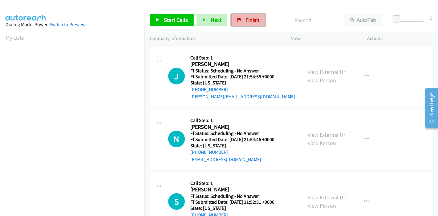
click at [248, 21] on span "Finish" at bounding box center [252, 19] width 14 height 7
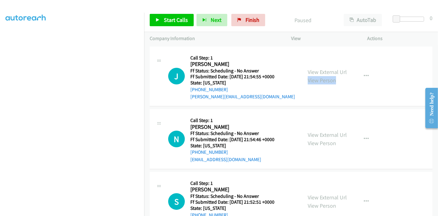
drag, startPoint x: 335, startPoint y: 94, endPoint x: 337, endPoint y: 231, distance: 136.4
click at [337, 29] on html "Start Calls Pause Next Finish Paused AutoTab AutoTab 0 Company Information Info…" at bounding box center [219, 14] width 438 height 29
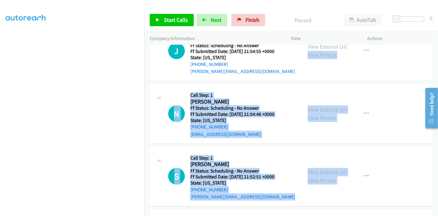
click at [284, 96] on div "N Callback Scheduled Call Step: 1 Nagib Mamud America/New_York Ff Status: Sched…" at bounding box center [232, 113] width 128 height 49
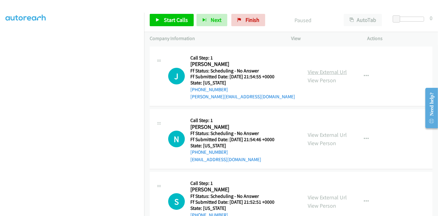
scroll to position [0, 0]
click at [163, 0] on div "Start Calls Pause Next Finish Paused AutoTab AutoTab 0 Company Information Info…" at bounding box center [219, 0] width 438 height 0
click at [160, 48] on div "J Callback Scheduled Call Step: 1 Joni Ellis America/New_York Ff Status: Schedu…" at bounding box center [291, 76] width 283 height 60
click at [160, 52] on div at bounding box center [158, 60] width 7 height 17
click at [162, 46] on td "J Callback Scheduled Call Step: 1 Joni Ellis America/New_York Ff Status: Schedu…" at bounding box center [291, 76] width 294 height 63
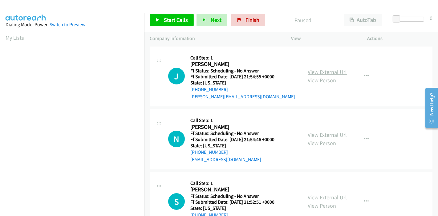
click at [323, 68] on link "View External Url" at bounding box center [327, 71] width 39 height 7
click at [318, 138] on link "View External Url" at bounding box center [327, 134] width 39 height 7
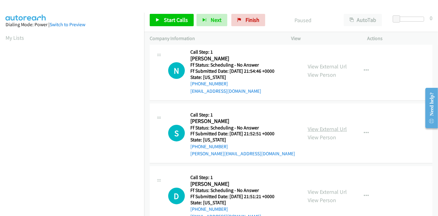
click at [321, 129] on link "View External Url" at bounding box center [327, 128] width 39 height 7
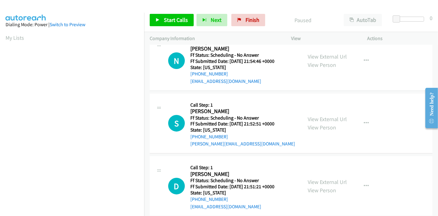
scroll to position [103, 0]
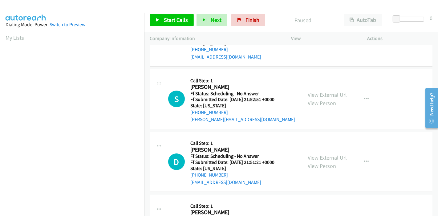
click at [314, 156] on link "View External Url" at bounding box center [327, 157] width 39 height 7
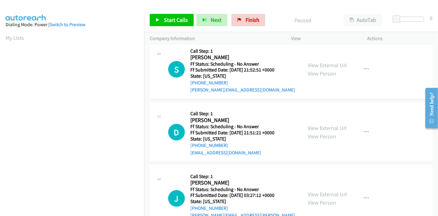
scroll to position [171, 0]
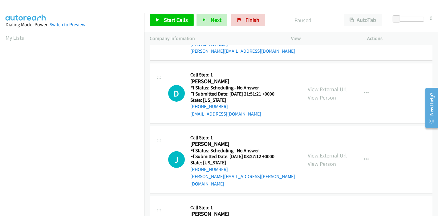
click at [315, 152] on link "View External Url" at bounding box center [327, 155] width 39 height 7
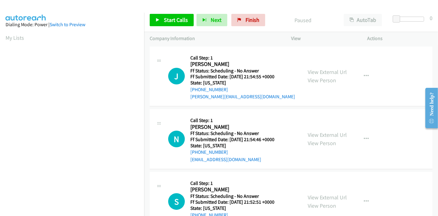
scroll to position [34, 0]
click at [170, 20] on span "Start Calls" at bounding box center [176, 19] width 24 height 7
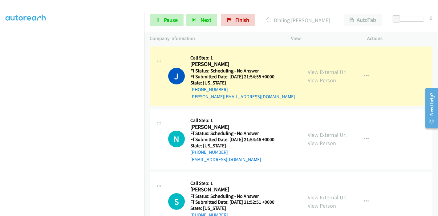
scroll to position [130, 0]
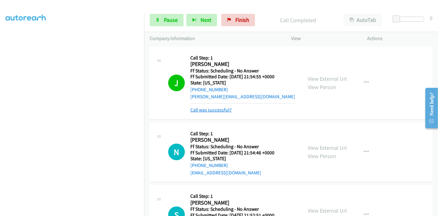
click at [207, 110] on link "Call was successful?" at bounding box center [210, 110] width 41 height 6
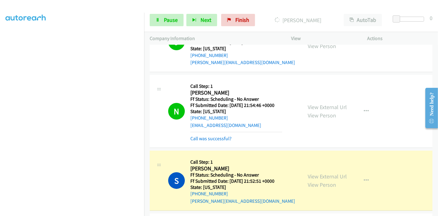
scroll to position [0, 0]
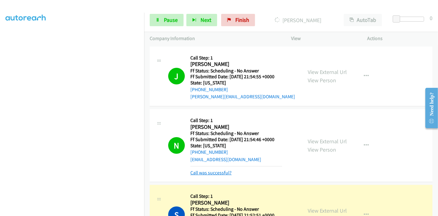
click at [210, 174] on link "Call was successful?" at bounding box center [210, 173] width 41 height 6
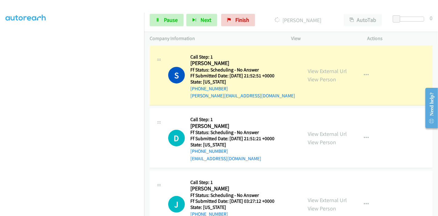
scroll to position [137, 0]
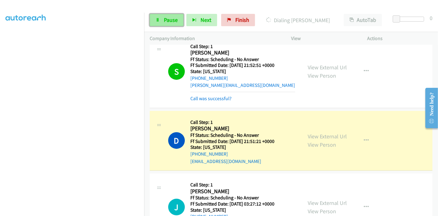
click at [164, 22] on span "Pause" at bounding box center [171, 19] width 14 height 7
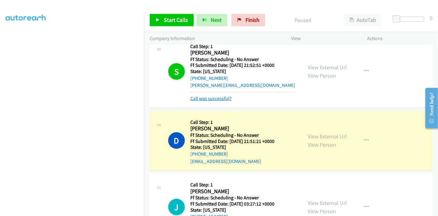
click at [211, 97] on link "Call was successful?" at bounding box center [210, 98] width 41 height 6
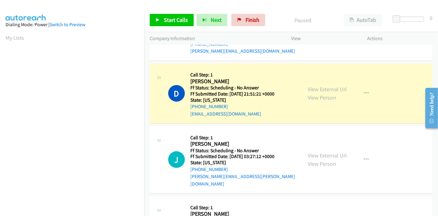
scroll to position [130, 0]
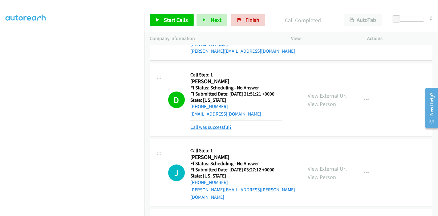
click at [209, 127] on link "Call was successful?" at bounding box center [210, 127] width 41 height 6
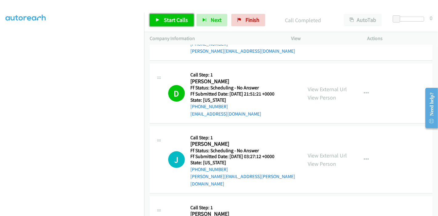
click at [161, 24] on link "Start Calls" at bounding box center [172, 20] width 44 height 12
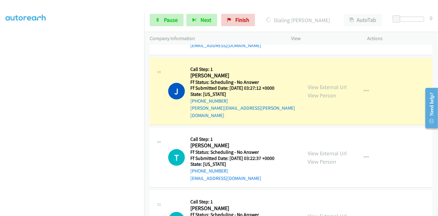
scroll to position [308, 0]
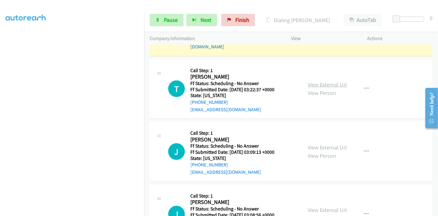
click at [320, 81] on link "View External Url" at bounding box center [327, 84] width 39 height 7
click at [314, 144] on link "View External Url" at bounding box center [327, 147] width 39 height 7
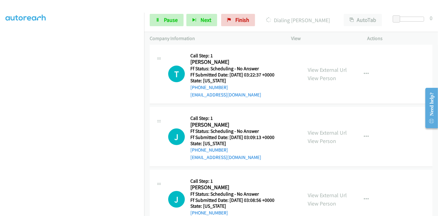
scroll to position [342, 0]
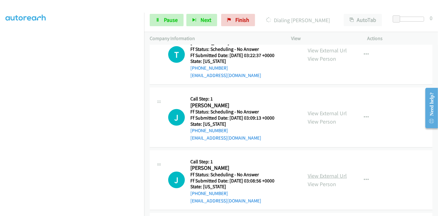
click at [314, 172] on link "View External Url" at bounding box center [327, 175] width 39 height 7
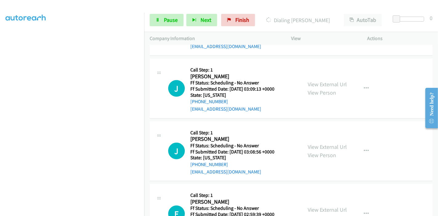
scroll to position [410, 0]
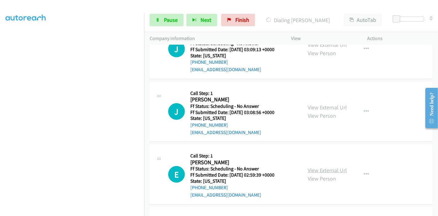
click at [314, 167] on link "View External Url" at bounding box center [327, 170] width 39 height 7
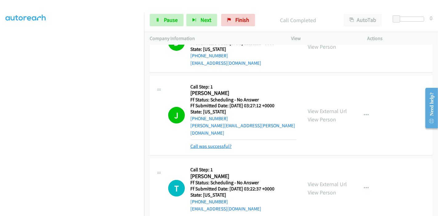
scroll to position [252, 0]
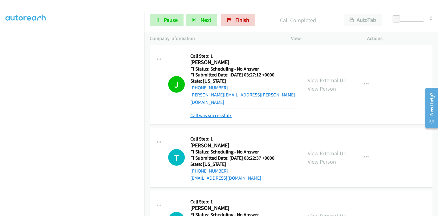
click at [218, 112] on link "Call was successful?" at bounding box center [210, 115] width 41 height 6
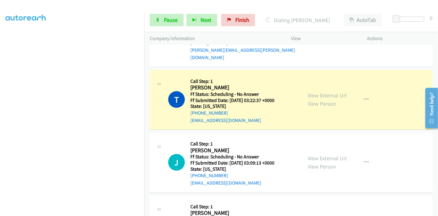
scroll to position [287, 0]
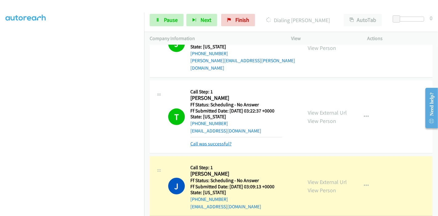
click at [216, 141] on link "Call was successful?" at bounding box center [210, 144] width 41 height 6
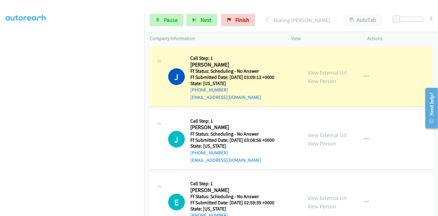
scroll to position [389, 0]
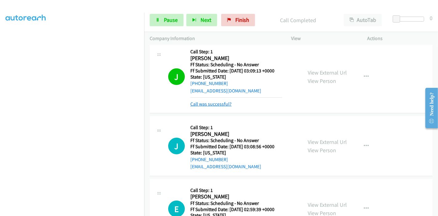
click at [220, 101] on link "Call was successful?" at bounding box center [210, 104] width 41 height 6
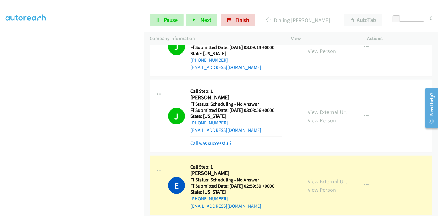
scroll to position [457, 0]
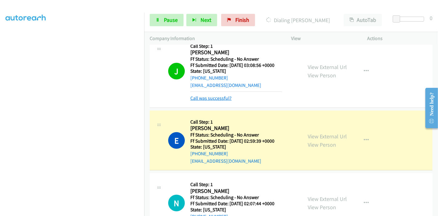
click at [219, 95] on link "Call was successful?" at bounding box center [210, 98] width 41 height 6
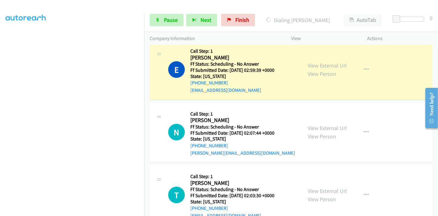
scroll to position [526, 0]
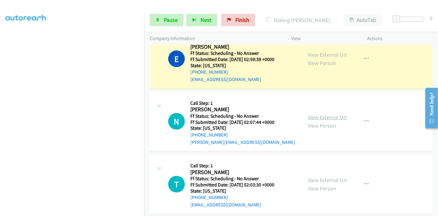
click at [312, 114] on link "View External Url" at bounding box center [327, 117] width 39 height 7
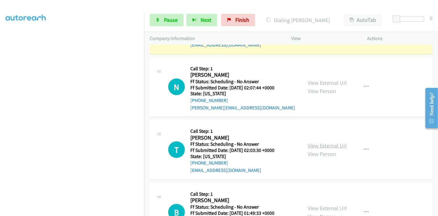
click at [315, 142] on link "View External Url" at bounding box center [327, 145] width 39 height 7
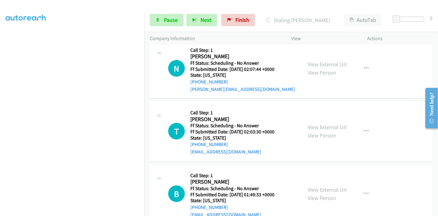
scroll to position [594, 0]
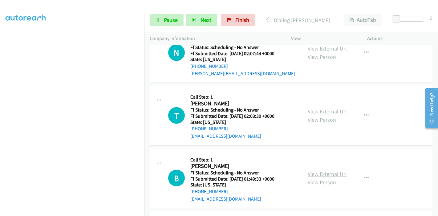
click at [308, 170] on link "View External Url" at bounding box center [327, 173] width 39 height 7
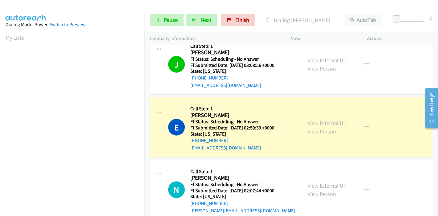
scroll to position [130, 0]
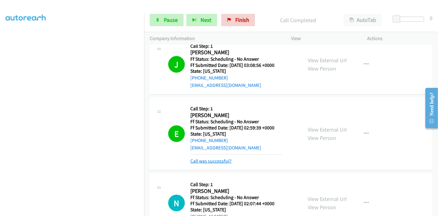
click at [218, 158] on link "Call was successful?" at bounding box center [210, 161] width 41 height 6
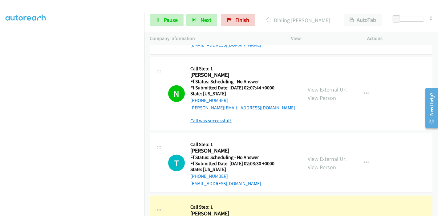
click at [212, 118] on link "Call was successful?" at bounding box center [210, 121] width 41 height 6
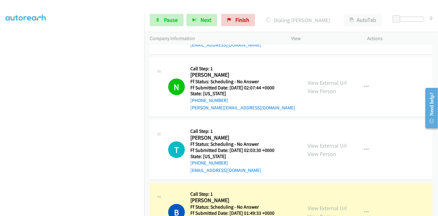
scroll to position [629, 0]
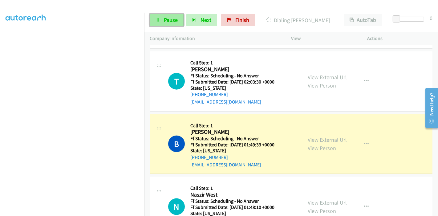
click at [173, 25] on link "Pause" at bounding box center [167, 20] width 34 height 12
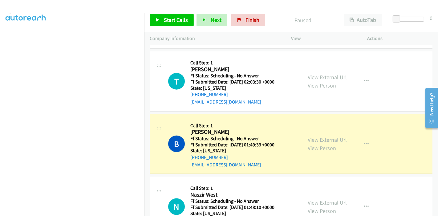
scroll to position [130, 0]
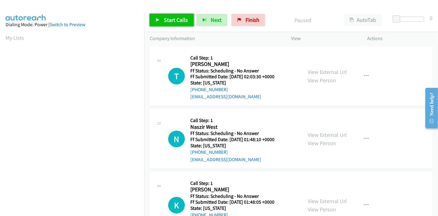
click at [179, 23] on span "Start Calls" at bounding box center [176, 19] width 24 height 7
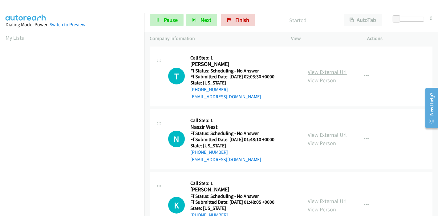
click at [324, 73] on link "View External Url" at bounding box center [327, 71] width 39 height 7
click at [317, 132] on link "View External Url" at bounding box center [327, 134] width 39 height 7
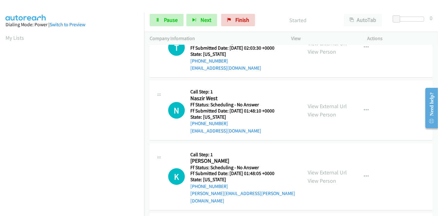
scroll to position [68, 0]
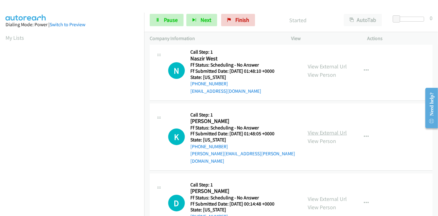
click at [310, 129] on link "View External Url" at bounding box center [327, 132] width 39 height 7
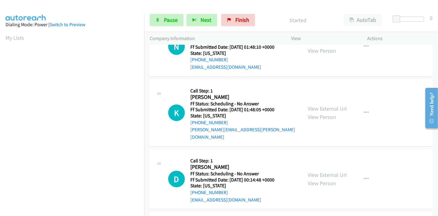
scroll to position [103, 0]
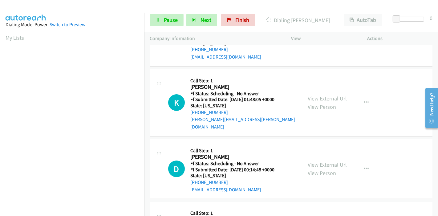
click at [313, 161] on link "View External Url" at bounding box center [327, 164] width 39 height 7
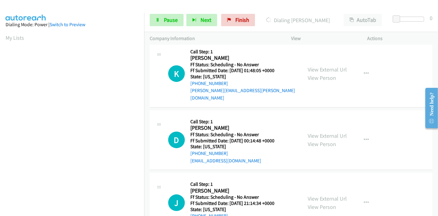
scroll to position [171, 0]
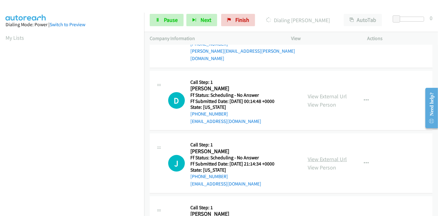
click at [322, 155] on link "View External Url" at bounding box center [327, 158] width 39 height 7
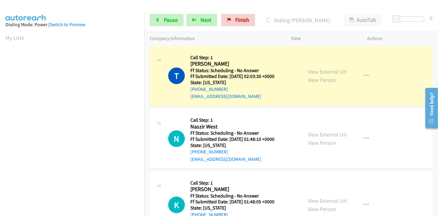
scroll to position [0, 0]
click at [155, 22] on link "Pause" at bounding box center [167, 20] width 34 height 12
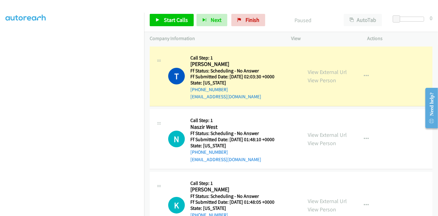
scroll to position [130, 0]
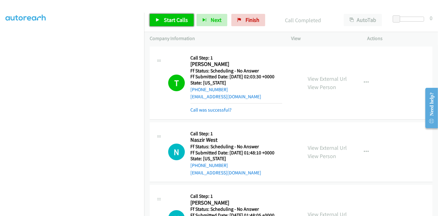
click at [171, 22] on span "Start Calls" at bounding box center [176, 19] width 24 height 7
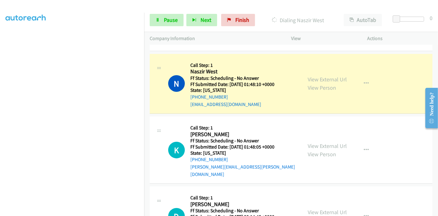
scroll to position [0, 0]
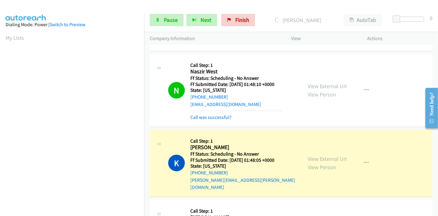
click at [206, 120] on div "Call was successful?" at bounding box center [236, 117] width 92 height 7
click at [206, 117] on link "Call was successful?" at bounding box center [210, 117] width 41 height 6
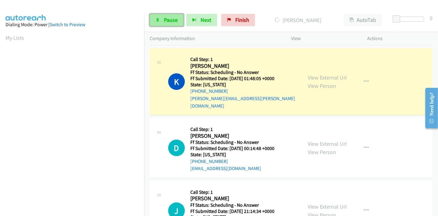
click at [164, 19] on span "Pause" at bounding box center [171, 19] width 14 height 7
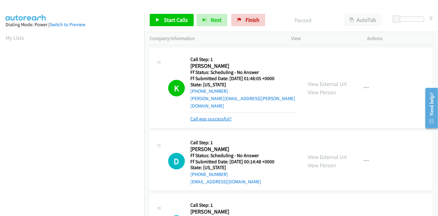
click at [217, 116] on link "Call was successful?" at bounding box center [210, 119] width 41 height 6
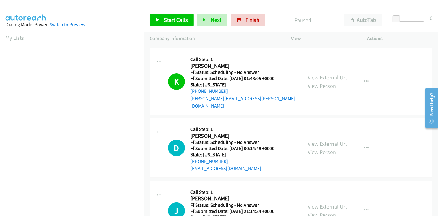
click at [169, 26] on div "Start Calls Pause Next Finish Paused AutoTab AutoTab 0" at bounding box center [291, 20] width 294 height 24
click at [168, 24] on link "Start Calls" at bounding box center [172, 20] width 44 height 12
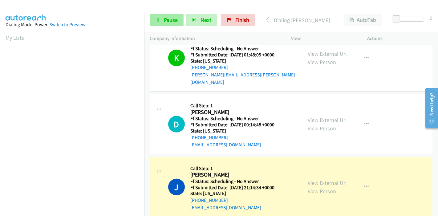
scroll to position [171, 0]
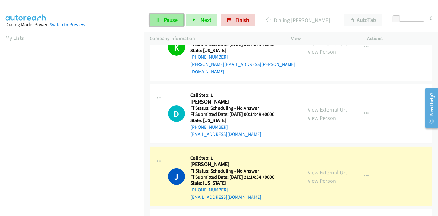
click at [158, 22] on link "Pause" at bounding box center [167, 20] width 34 height 12
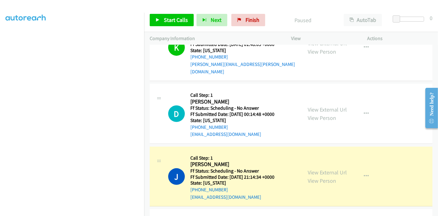
scroll to position [130, 0]
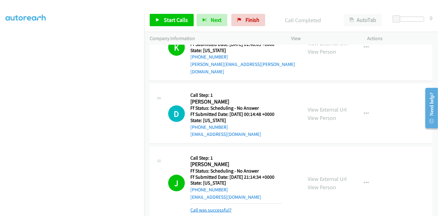
click at [207, 207] on link "Call was successful?" at bounding box center [210, 210] width 41 height 6
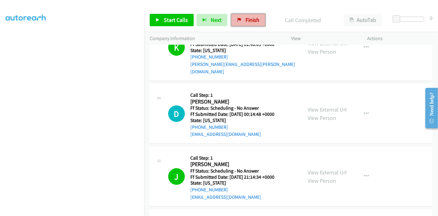
drag, startPoint x: 243, startPoint y: 20, endPoint x: 235, endPoint y: 25, distance: 9.8
click at [245, 20] on span "Finish" at bounding box center [252, 19] width 14 height 7
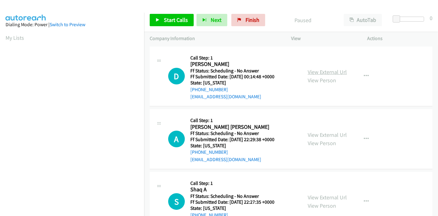
click at [318, 74] on link "View External Url" at bounding box center [327, 71] width 39 height 7
click at [312, 133] on link "View External Url" at bounding box center [327, 134] width 39 height 7
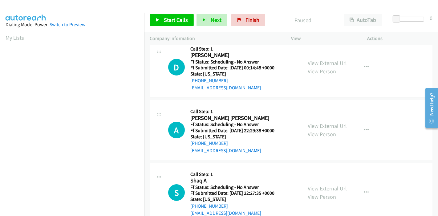
scroll to position [34, 0]
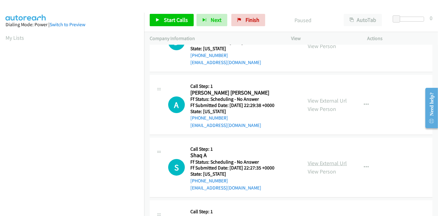
click at [317, 161] on link "View External Url" at bounding box center [327, 162] width 39 height 7
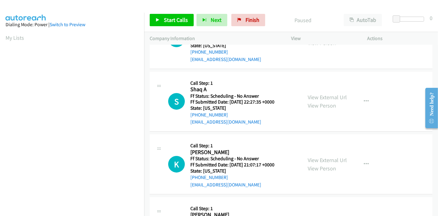
scroll to position [103, 0]
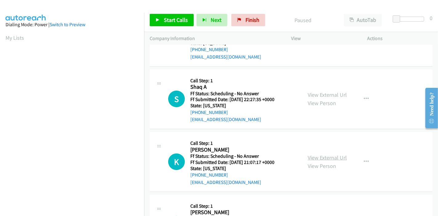
click at [325, 156] on link "View External Url" at bounding box center [327, 157] width 39 height 7
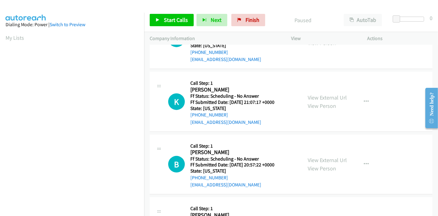
scroll to position [171, 0]
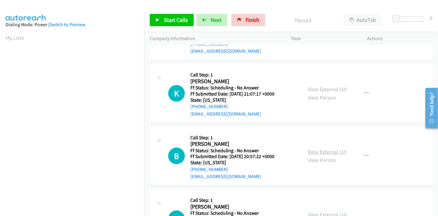
click at [308, 150] on link "View External Url" at bounding box center [327, 151] width 39 height 7
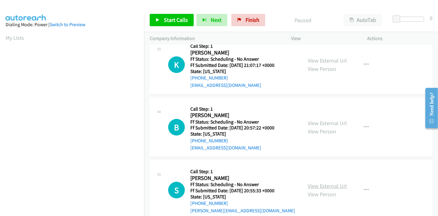
scroll to position [239, 0]
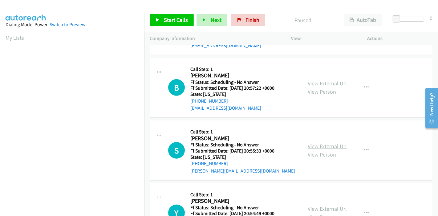
click at [319, 146] on link "View External Url" at bounding box center [327, 146] width 39 height 7
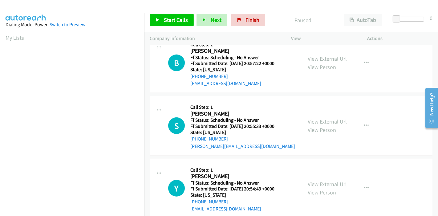
scroll to position [273, 0]
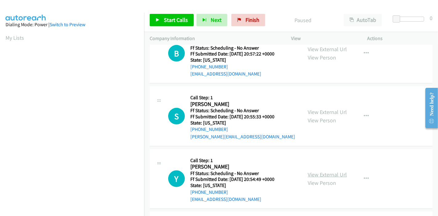
click at [318, 171] on link "View External Url" at bounding box center [327, 174] width 39 height 7
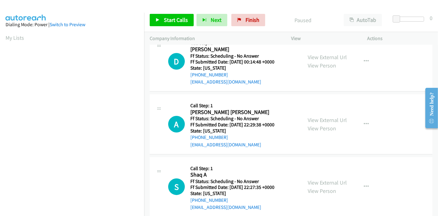
scroll to position [0, 0]
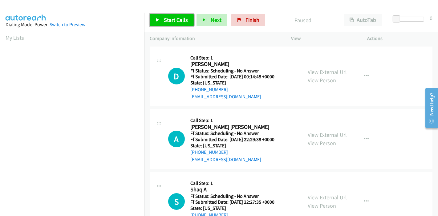
click at [151, 19] on link "Start Calls" at bounding box center [172, 20] width 44 height 12
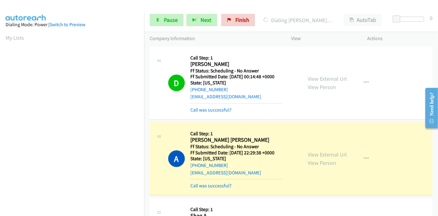
scroll to position [130, 0]
click at [207, 109] on link "Call was successful?" at bounding box center [210, 110] width 41 height 6
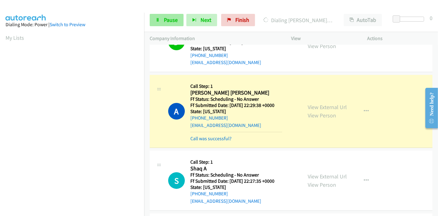
scroll to position [0, 0]
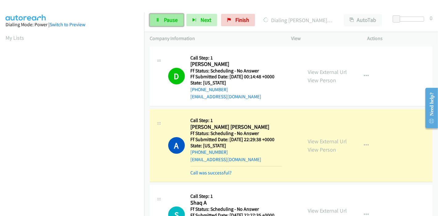
click at [165, 23] on span "Pause" at bounding box center [171, 19] width 14 height 7
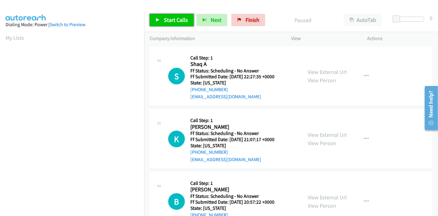
click at [171, 17] on span "Start Calls" at bounding box center [176, 19] width 24 height 7
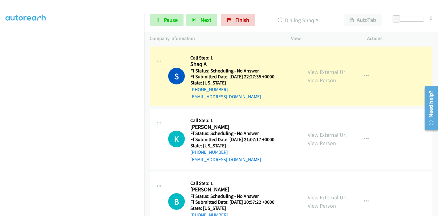
scroll to position [130, 0]
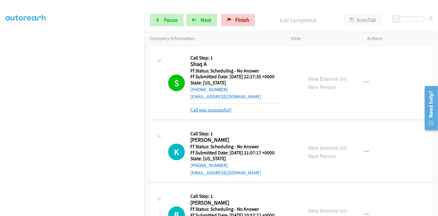
click at [212, 109] on link "Call was successful?" at bounding box center [210, 110] width 41 height 6
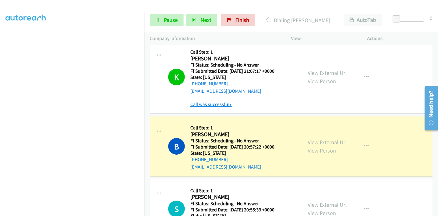
click at [210, 104] on link "Call was successful?" at bounding box center [210, 104] width 41 height 6
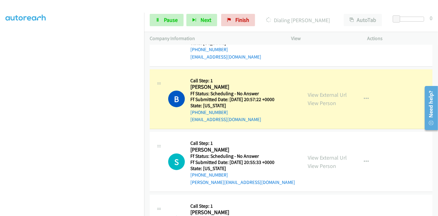
scroll to position [62, 0]
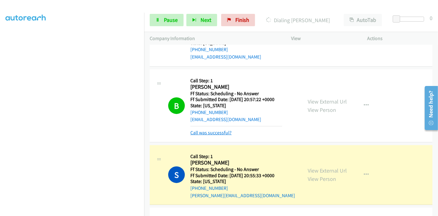
click at [206, 131] on link "Call was successful?" at bounding box center [210, 133] width 41 height 6
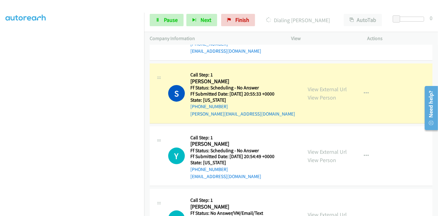
scroll to position [130, 0]
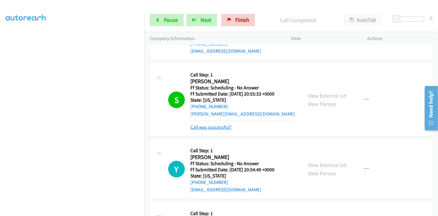
click at [220, 126] on link "Call was successful?" at bounding box center [210, 127] width 41 height 6
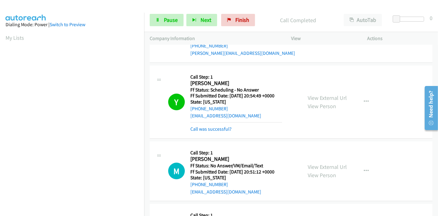
scroll to position [273, 0]
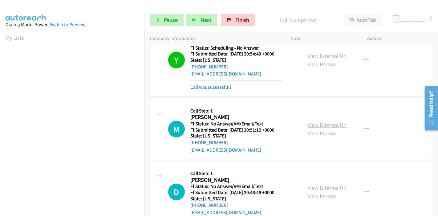
click at [329, 124] on link "View External Url" at bounding box center [327, 124] width 39 height 7
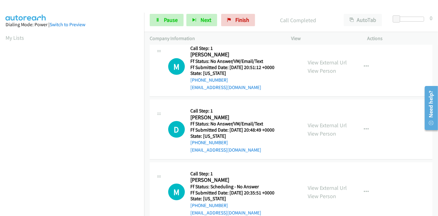
scroll to position [342, 0]
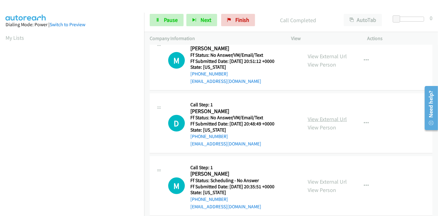
click at [324, 117] on link "View External Url" at bounding box center [327, 118] width 39 height 7
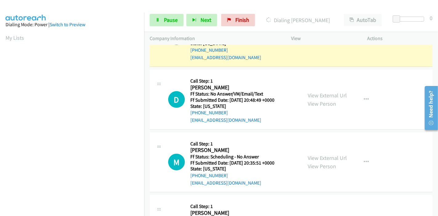
scroll to position [376, 0]
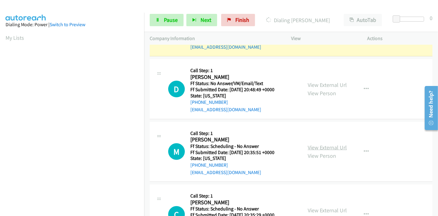
click at [314, 146] on link "View External Url" at bounding box center [327, 147] width 39 height 7
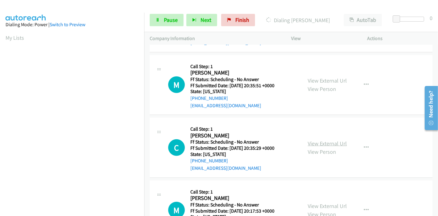
scroll to position [444, 0]
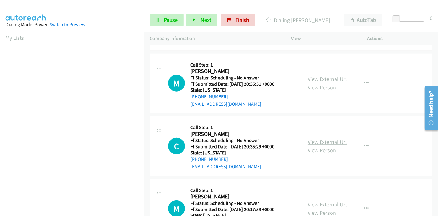
click at [310, 142] on link "View External Url" at bounding box center [327, 141] width 39 height 7
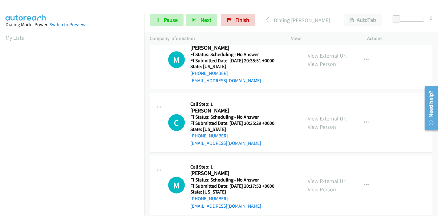
scroll to position [479, 0]
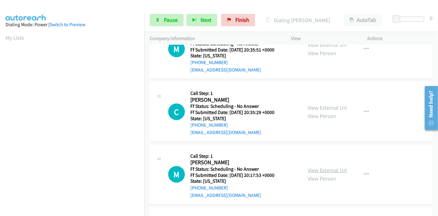
click at [319, 170] on link "View External Url" at bounding box center [327, 170] width 39 height 7
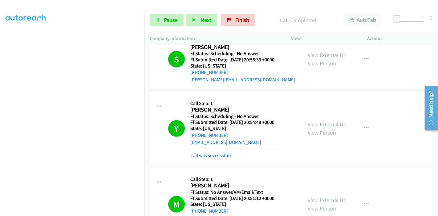
scroll to position [273, 0]
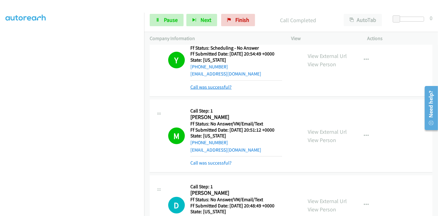
click at [210, 87] on link "Call was successful?" at bounding box center [210, 87] width 41 height 6
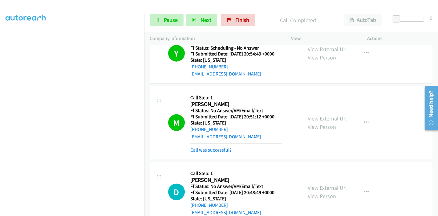
click at [208, 150] on link "Call was successful?" at bounding box center [210, 150] width 41 height 6
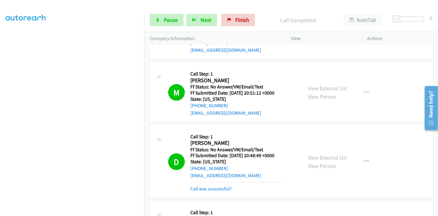
scroll to position [308, 0]
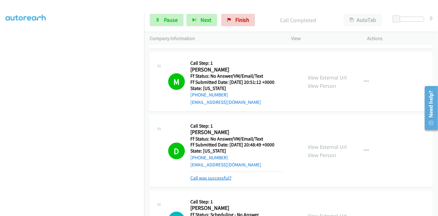
click at [215, 179] on link "Call was successful?" at bounding box center [210, 178] width 41 height 6
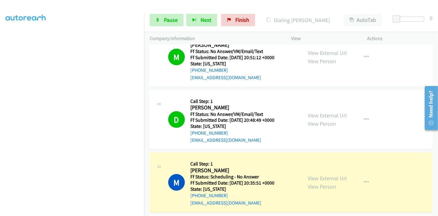
scroll to position [376, 0]
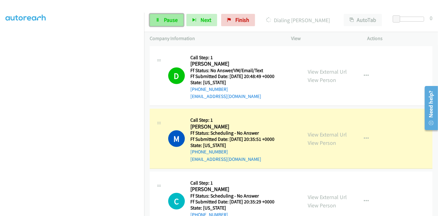
click at [170, 22] on span "Pause" at bounding box center [171, 19] width 14 height 7
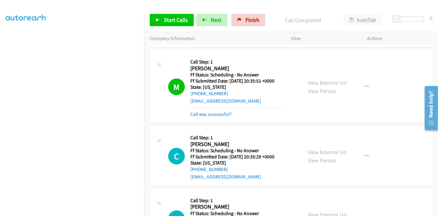
scroll to position [479, 0]
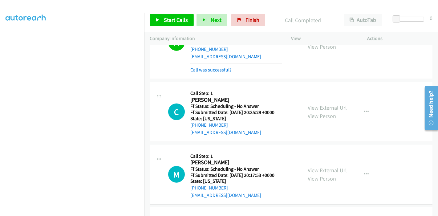
click at [172, 28] on div "Start Calls Pause Next Finish Call Completed AutoTab AutoTab 0" at bounding box center [291, 20] width 294 height 24
click at [172, 23] on span "Start Calls" at bounding box center [176, 19] width 24 height 7
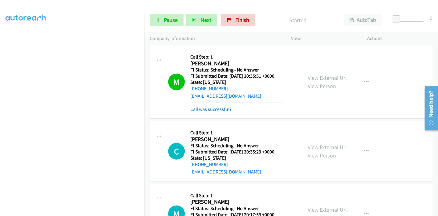
scroll to position [410, 0]
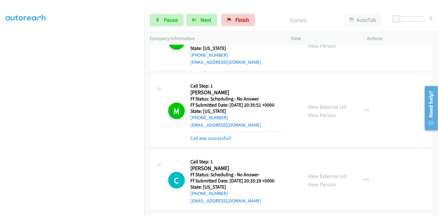
click at [198, 140] on div "Call was successful?" at bounding box center [236, 138] width 92 height 7
click at [198, 136] on link "Call was successful?" at bounding box center [210, 138] width 41 height 6
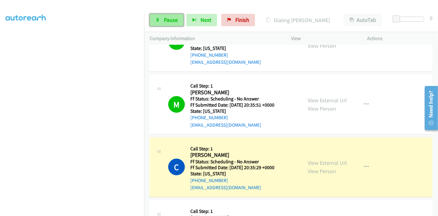
click at [162, 20] on link "Pause" at bounding box center [167, 20] width 34 height 12
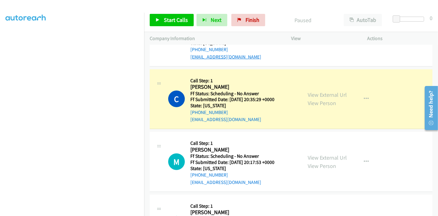
scroll to position [479, 0]
click at [158, 22] on link "Start Calls" at bounding box center [172, 20] width 44 height 12
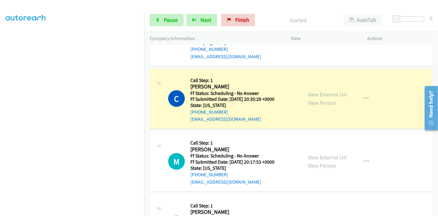
scroll to position [0, 0]
click at [161, 17] on link "Pause" at bounding box center [167, 20] width 34 height 12
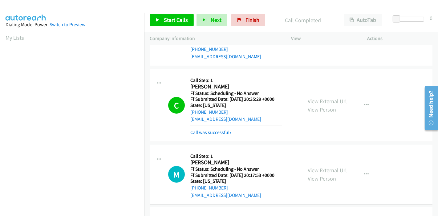
scroll to position [130, 0]
click at [212, 130] on link "Call was successful?" at bounding box center [210, 132] width 41 height 6
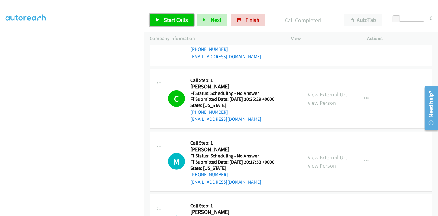
click at [169, 17] on span "Start Calls" at bounding box center [176, 19] width 24 height 7
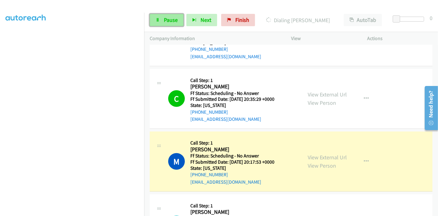
click at [165, 21] on span "Pause" at bounding box center [171, 19] width 14 height 7
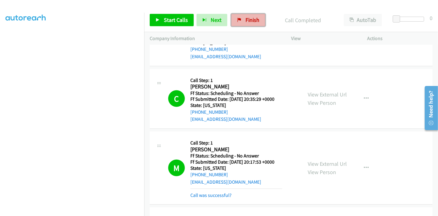
click at [235, 22] on link "Finish" at bounding box center [248, 20] width 34 height 12
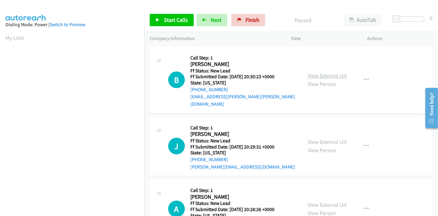
click at [325, 72] on link "View External Url" at bounding box center [327, 75] width 39 height 7
click at [314, 138] on link "View External Url" at bounding box center [327, 141] width 39 height 7
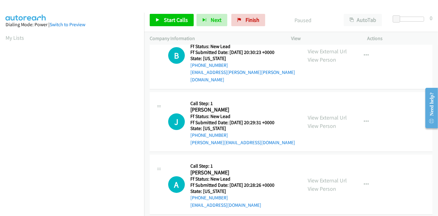
scroll to position [34, 0]
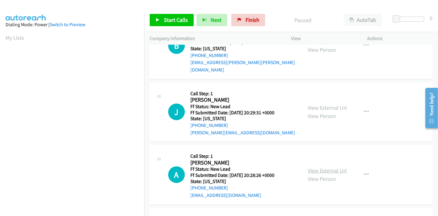
click at [312, 167] on link "View External Url" at bounding box center [327, 170] width 39 height 7
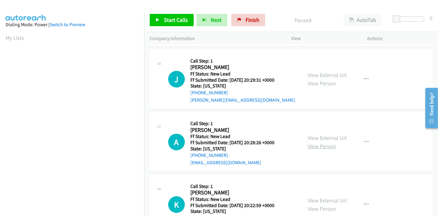
scroll to position [103, 0]
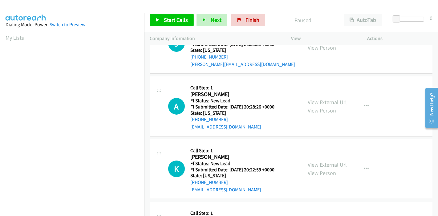
click at [311, 161] on link "View External Url" at bounding box center [327, 164] width 39 height 7
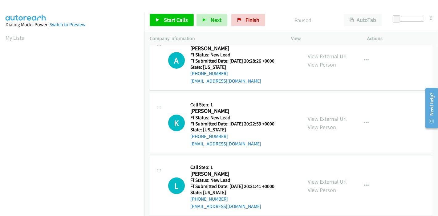
scroll to position [150, 0]
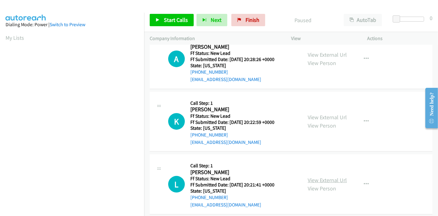
click at [323, 176] on link "View External Url" at bounding box center [327, 179] width 39 height 7
click at [160, 17] on link "Start Calls" at bounding box center [172, 20] width 44 height 12
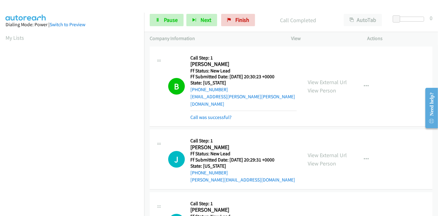
scroll to position [130, 0]
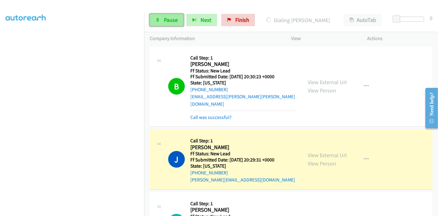
click at [165, 20] on span "Pause" at bounding box center [171, 19] width 14 height 7
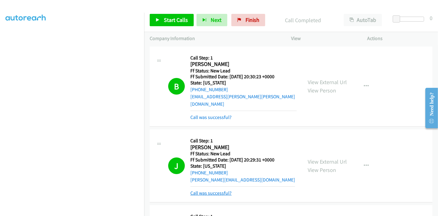
click at [215, 190] on link "Call was successful?" at bounding box center [210, 193] width 41 height 6
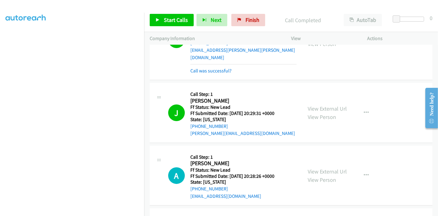
scroll to position [68, 0]
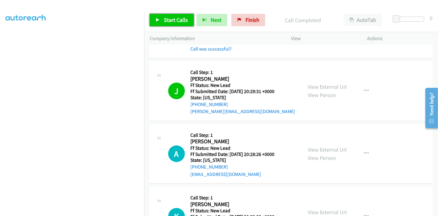
click at [163, 18] on link "Start Calls" at bounding box center [172, 20] width 44 height 12
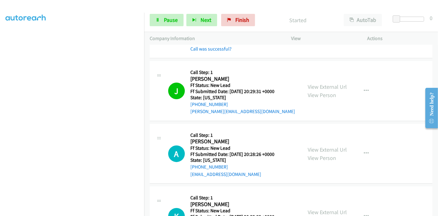
scroll to position [103, 0]
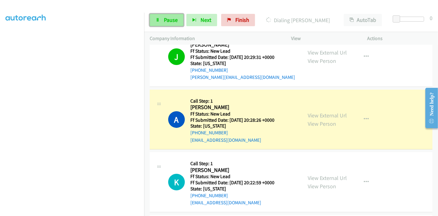
click at [164, 20] on span "Pause" at bounding box center [171, 19] width 14 height 7
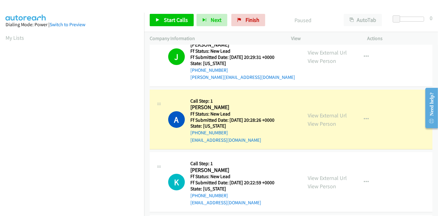
scroll to position [130, 0]
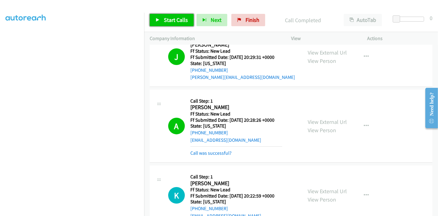
click at [170, 19] on span "Start Calls" at bounding box center [176, 19] width 24 height 7
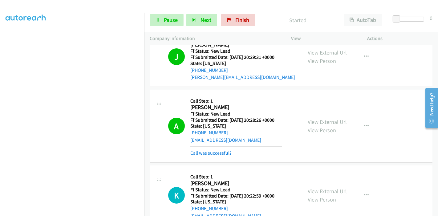
click at [202, 150] on link "Call was successful?" at bounding box center [210, 153] width 41 height 6
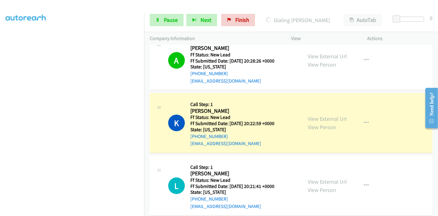
scroll to position [171, 0]
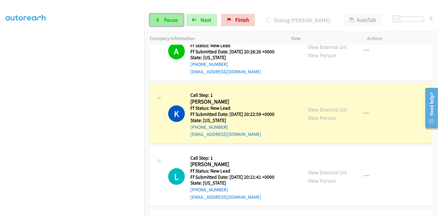
click at [163, 22] on link "Pause" at bounding box center [167, 20] width 34 height 12
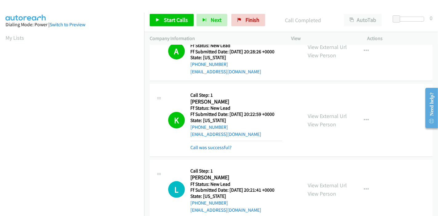
scroll to position [130, 0]
click at [172, 20] on span "Start Calls" at bounding box center [176, 19] width 24 height 7
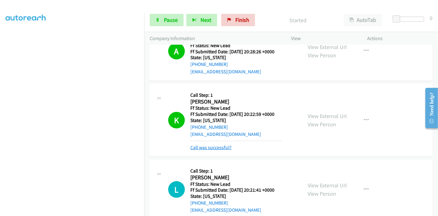
click at [203, 144] on link "Call was successful?" at bounding box center [210, 147] width 41 height 6
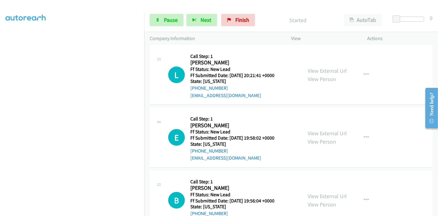
scroll to position [308, 0]
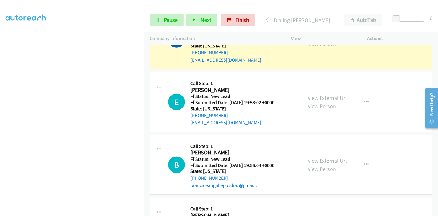
click at [316, 94] on link "View External Url" at bounding box center [327, 97] width 39 height 7
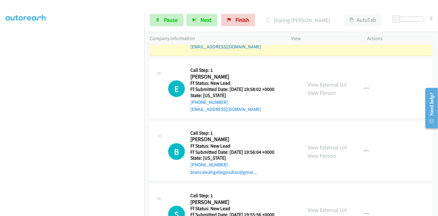
scroll to position [342, 0]
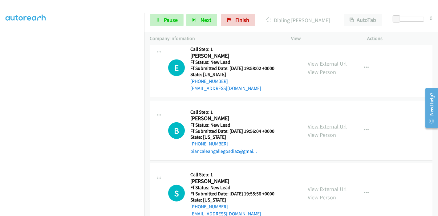
click at [321, 123] on link "View External Url" at bounding box center [327, 126] width 39 height 7
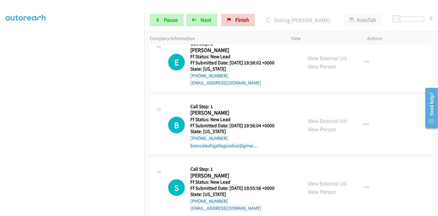
scroll to position [351, 0]
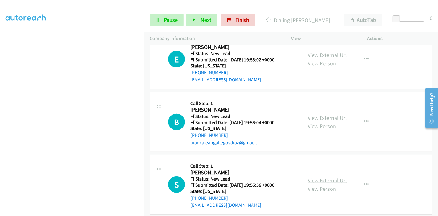
click at [310, 177] on link "View External Url" at bounding box center [327, 180] width 39 height 7
click at [167, 19] on span "Pause" at bounding box center [171, 19] width 14 height 7
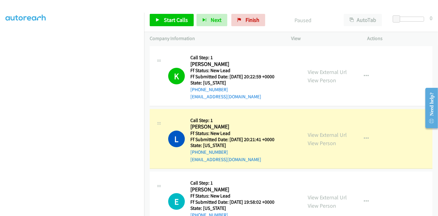
scroll to position [248, 0]
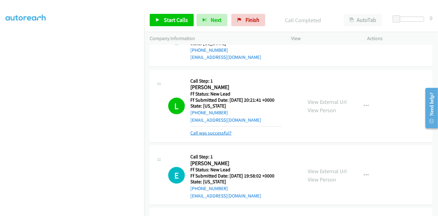
click at [225, 130] on link "Call was successful?" at bounding box center [210, 133] width 41 height 6
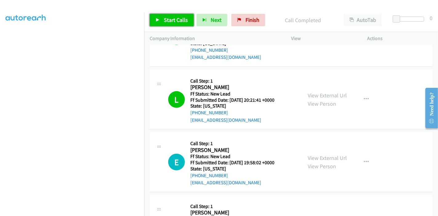
click at [169, 24] on link "Start Calls" at bounding box center [172, 20] width 44 height 12
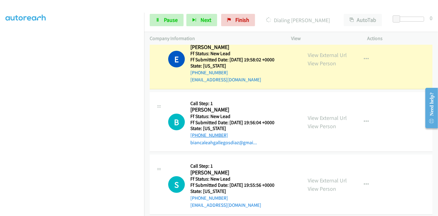
scroll to position [316, 0]
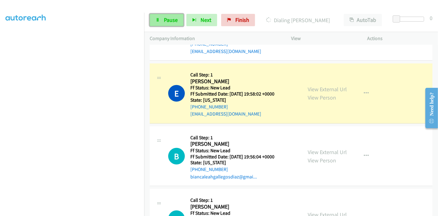
click at [167, 22] on span "Pause" at bounding box center [171, 19] width 14 height 7
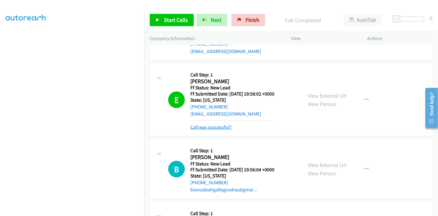
click at [227, 124] on link "Call was successful?" at bounding box center [210, 127] width 41 height 6
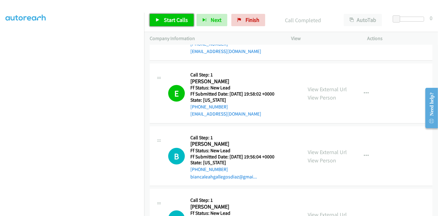
click at [172, 25] on link "Start Calls" at bounding box center [172, 20] width 44 height 12
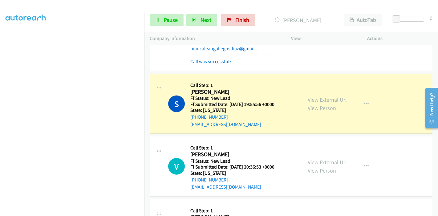
scroll to position [487, 0]
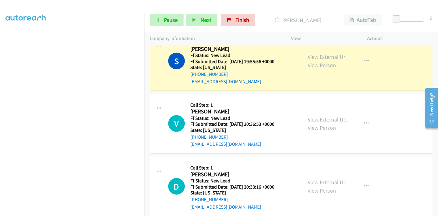
click at [318, 116] on link "View External Url" at bounding box center [327, 119] width 39 height 7
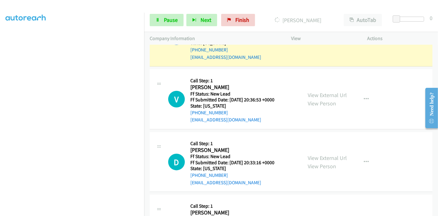
scroll to position [521, 0]
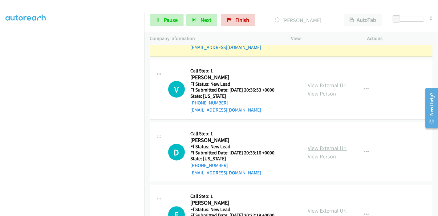
click at [326, 144] on link "View External Url" at bounding box center [327, 147] width 39 height 7
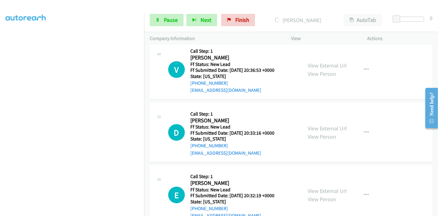
scroll to position [551, 0]
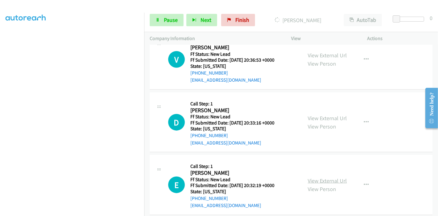
click at [319, 177] on link "View External Url" at bounding box center [327, 180] width 39 height 7
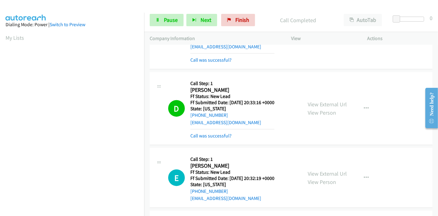
scroll to position [573, 0]
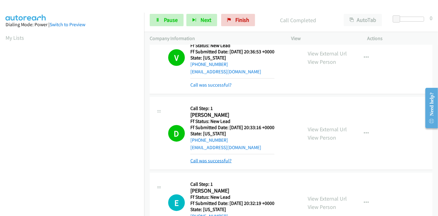
click at [213, 158] on link "Call was successful?" at bounding box center [210, 161] width 41 height 6
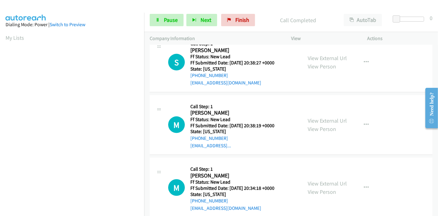
scroll to position [765, 0]
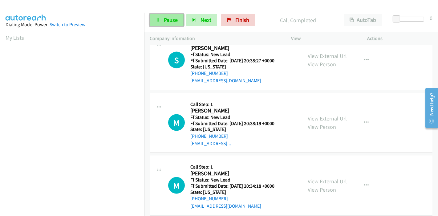
click at [167, 18] on span "Pause" at bounding box center [171, 19] width 14 height 7
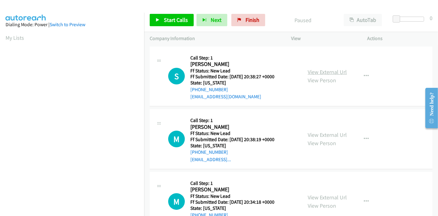
click at [338, 71] on link "View External Url" at bounding box center [327, 71] width 39 height 7
click at [321, 132] on link "View External Url" at bounding box center [327, 134] width 39 height 7
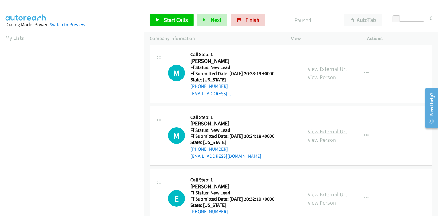
scroll to position [68, 0]
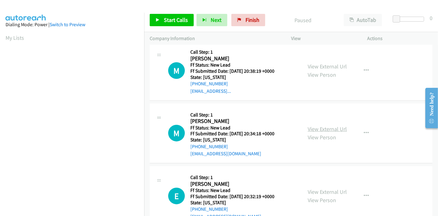
click at [316, 128] on link "View External Url" at bounding box center [327, 128] width 39 height 7
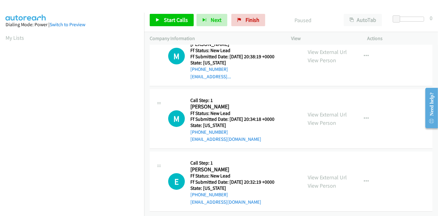
scroll to position [0, 0]
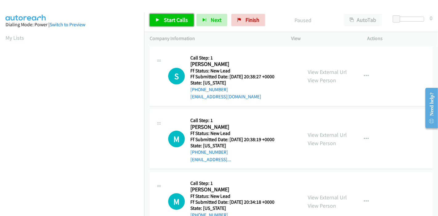
click at [167, 18] on span "Start Calls" at bounding box center [176, 19] width 24 height 7
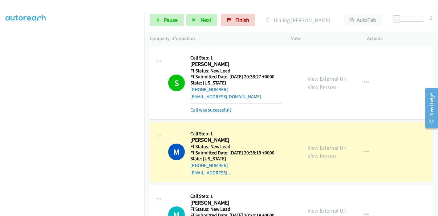
scroll to position [130, 0]
click at [215, 111] on link "Call was successful?" at bounding box center [210, 110] width 41 height 6
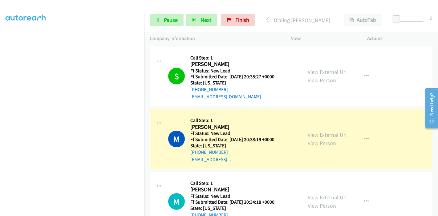
scroll to position [0, 0]
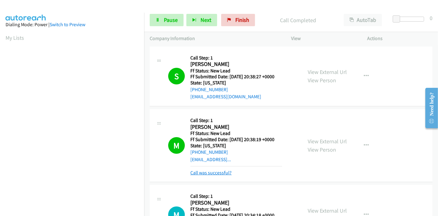
click at [209, 173] on link "Call was successful?" at bounding box center [210, 173] width 41 height 6
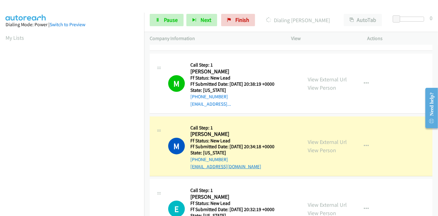
scroll to position [103, 0]
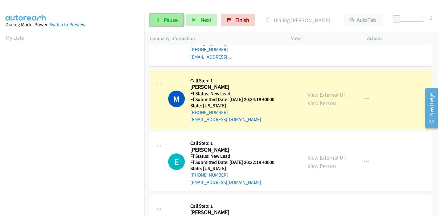
click at [164, 19] on span "Pause" at bounding box center [171, 19] width 14 height 7
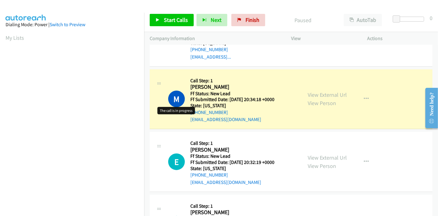
scroll to position [130, 0]
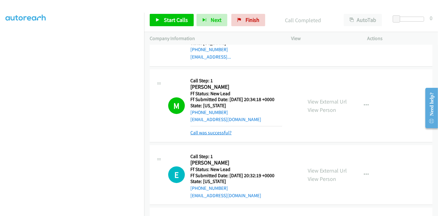
click at [210, 132] on link "Call was successful?" at bounding box center [210, 133] width 41 height 6
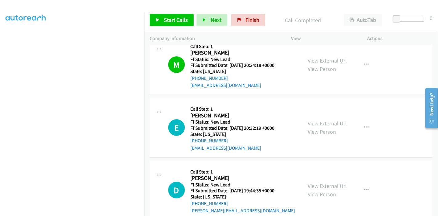
scroll to position [171, 0]
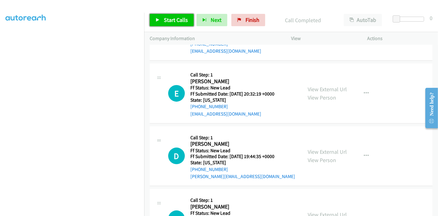
click at [169, 16] on link "Start Calls" at bounding box center [172, 20] width 44 height 12
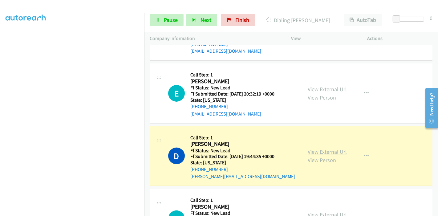
click at [318, 149] on link "View External Url" at bounding box center [327, 151] width 39 height 7
drag, startPoint x: 160, startPoint y: 22, endPoint x: 160, endPoint y: 39, distance: 17.5
click at [160, 22] on link "Pause" at bounding box center [167, 20] width 34 height 12
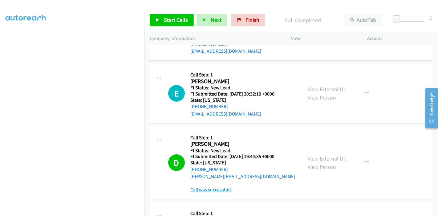
click at [209, 192] on div "Call was successful?" at bounding box center [242, 189] width 105 height 7
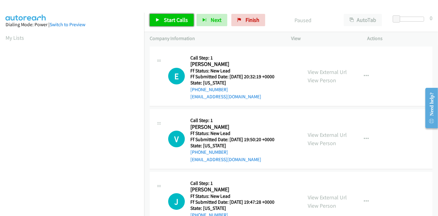
click at [155, 18] on link "Start Calls" at bounding box center [172, 20] width 44 height 12
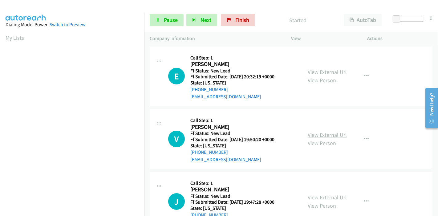
click at [321, 134] on link "View External Url" at bounding box center [327, 134] width 39 height 7
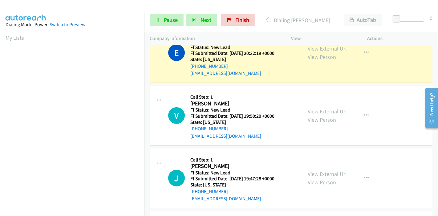
scroll to position [34, 0]
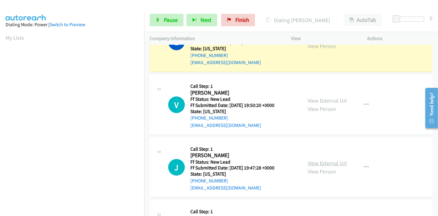
click at [310, 162] on link "View External Url" at bounding box center [327, 162] width 39 height 7
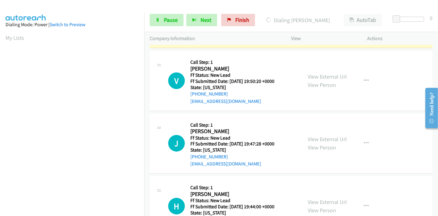
scroll to position [103, 0]
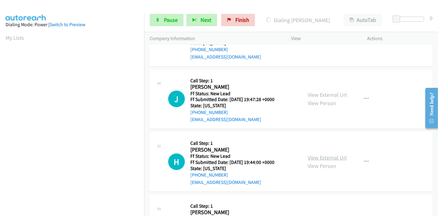
click at [310, 157] on link "View External Url" at bounding box center [327, 157] width 39 height 7
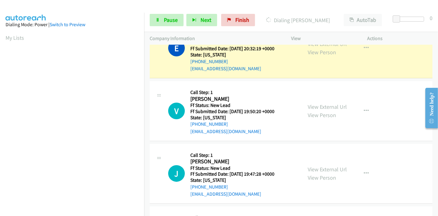
scroll to position [0, 0]
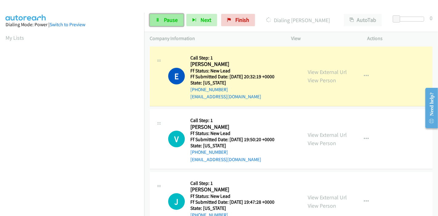
click at [161, 18] on link "Pause" at bounding box center [167, 20] width 34 height 12
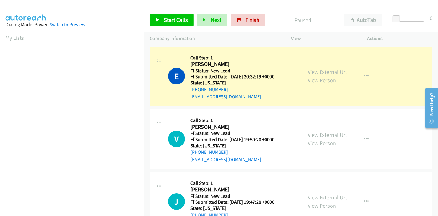
scroll to position [130, 0]
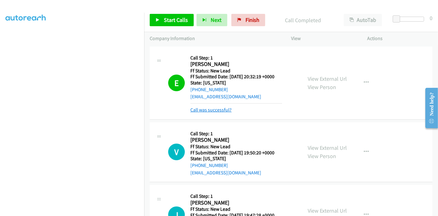
click at [216, 107] on link "Call was successful?" at bounding box center [210, 110] width 41 height 6
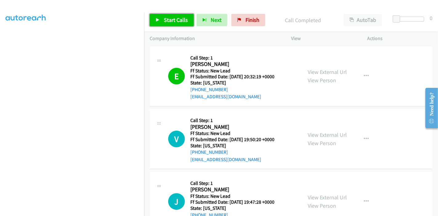
click at [164, 17] on span "Start Calls" at bounding box center [176, 19] width 24 height 7
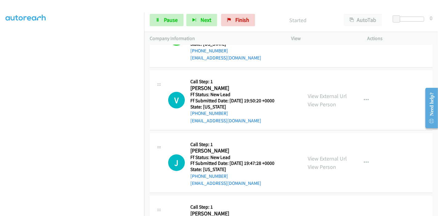
scroll to position [68, 0]
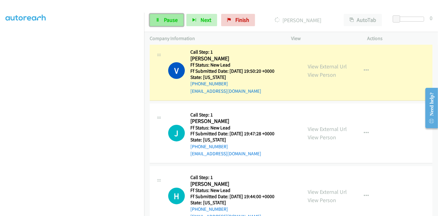
click at [167, 19] on span "Pause" at bounding box center [171, 19] width 14 height 7
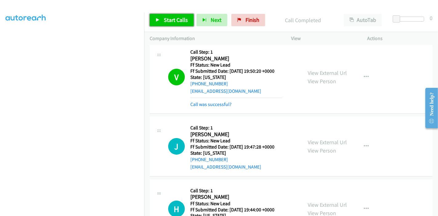
click at [162, 22] on link "Start Calls" at bounding box center [172, 20] width 44 height 12
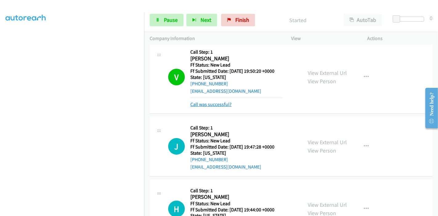
click at [214, 104] on link "Call was successful?" at bounding box center [210, 104] width 41 height 6
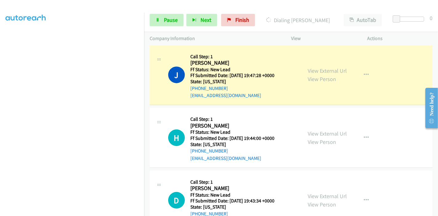
scroll to position [137, 0]
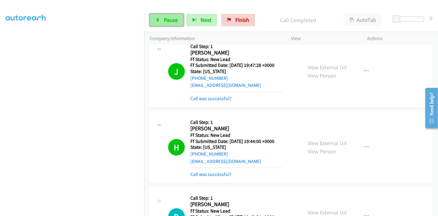
click at [165, 18] on span "Pause" at bounding box center [171, 19] width 14 height 7
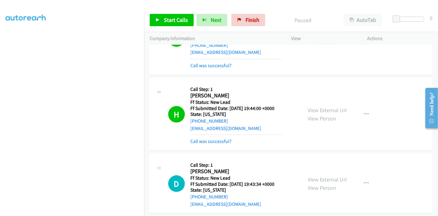
scroll to position [103, 0]
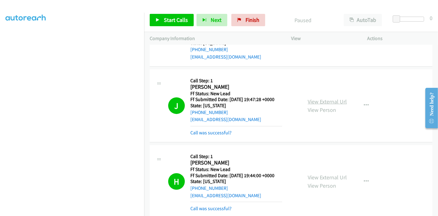
click at [326, 100] on link "View External Url" at bounding box center [327, 101] width 39 height 7
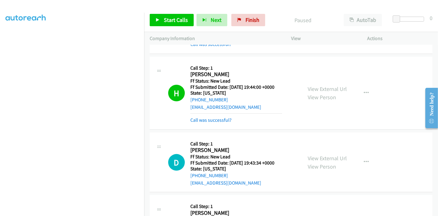
scroll to position [171, 0]
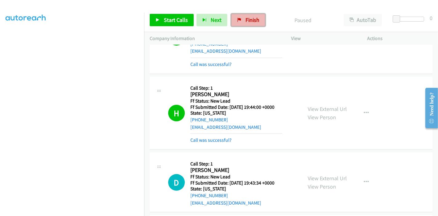
click at [239, 21] on icon at bounding box center [239, 20] width 4 height 4
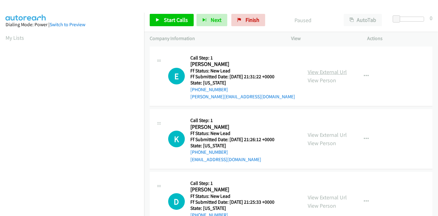
click at [328, 69] on link "View External Url" at bounding box center [327, 71] width 39 height 7
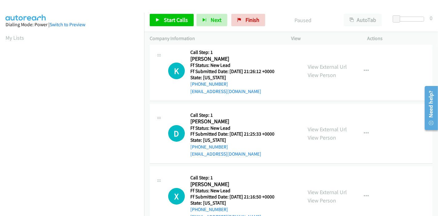
scroll to position [68, 0]
click at [326, 68] on link "View External Url" at bounding box center [327, 66] width 39 height 7
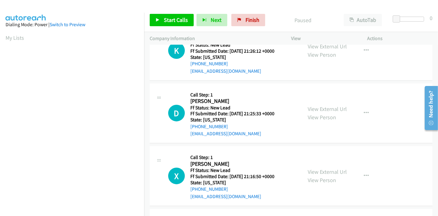
scroll to position [103, 0]
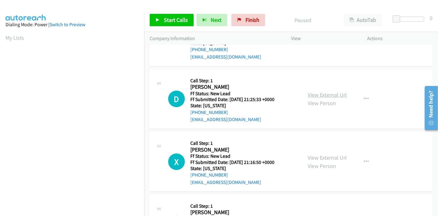
click at [332, 96] on link "View External Url" at bounding box center [327, 94] width 39 height 7
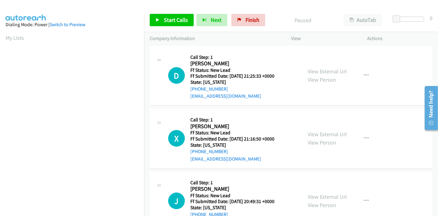
scroll to position [137, 0]
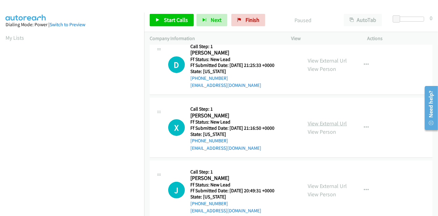
click at [333, 121] on link "View External Url" at bounding box center [327, 123] width 39 height 7
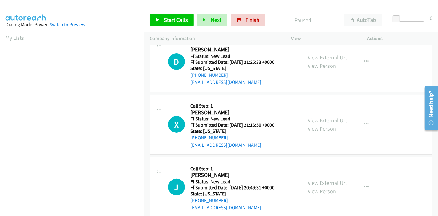
scroll to position [150, 0]
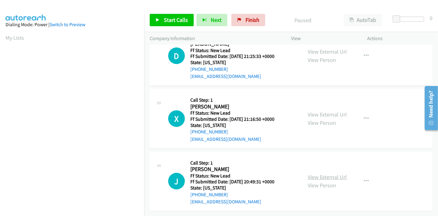
click at [325, 173] on link "View External Url" at bounding box center [327, 176] width 39 height 7
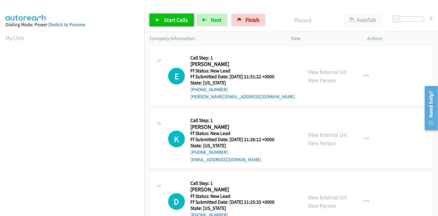
click at [160, 21] on link "Start Calls" at bounding box center [172, 20] width 44 height 12
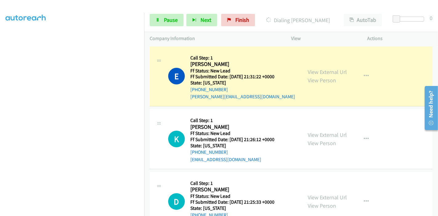
scroll to position [130, 0]
click at [166, 20] on span "Pause" at bounding box center [171, 19] width 14 height 7
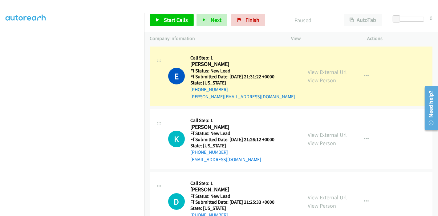
click at [284, 21] on p "Paused" at bounding box center [302, 20] width 59 height 8
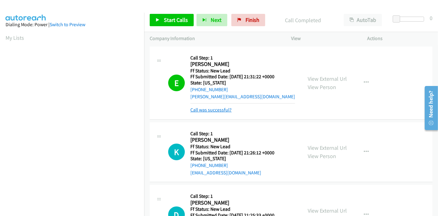
click at [212, 111] on link "Call was successful?" at bounding box center [210, 110] width 41 height 6
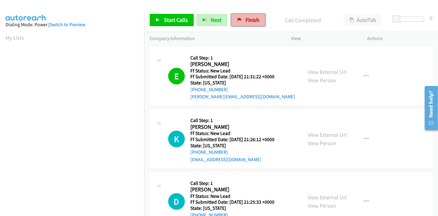
click at [255, 17] on span "Finish" at bounding box center [252, 19] width 14 height 7
